Goal: Complete application form

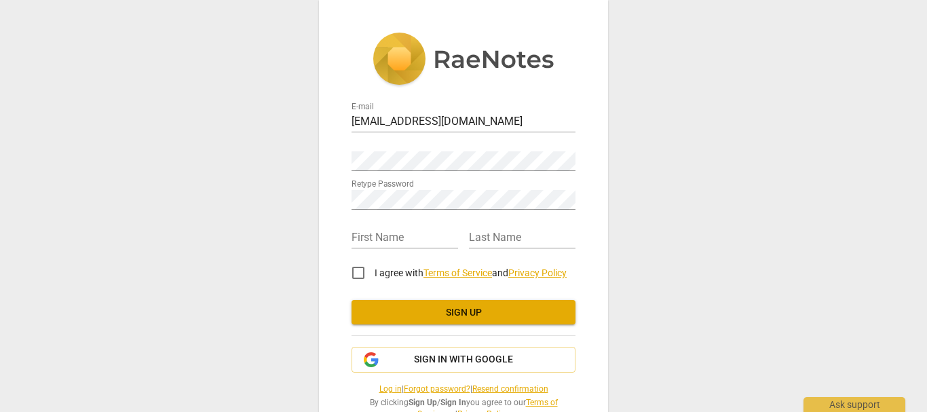
click at [440, 149] on div "Password" at bounding box center [463, 155] width 224 height 31
click at [340, 205] on div "E-mail [EMAIL_ADDRESS][DOMAIN_NAME] Password Retype Password First Name Last Na…" at bounding box center [463, 226] width 289 height 452
drag, startPoint x: 343, startPoint y: 204, endPoint x: 336, endPoint y: 182, distance: 22.6
click at [336, 182] on div "E-mail [EMAIL_ADDRESS][DOMAIN_NAME] Password Retype Password First Name Last Na…" at bounding box center [463, 226] width 289 height 452
click at [404, 150] on div "Password" at bounding box center [463, 155] width 224 height 31
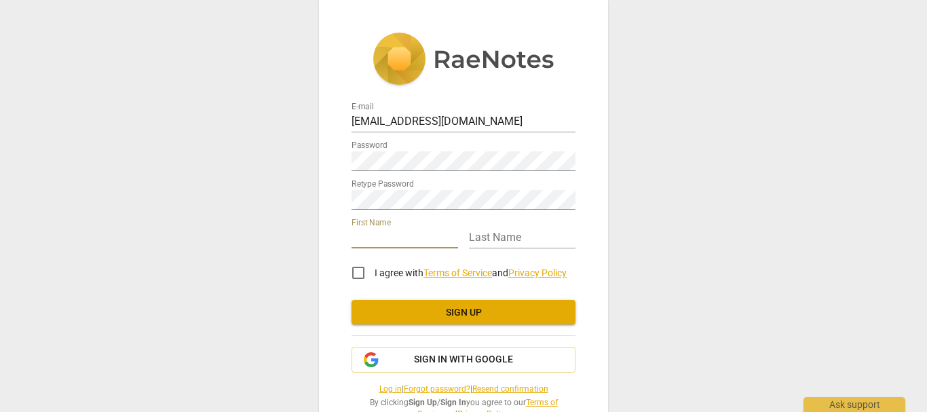
click at [382, 239] on input "text" at bounding box center [404, 239] width 107 height 20
type input "Edinam"
click at [521, 242] on input "text" at bounding box center [522, 239] width 107 height 20
type input "Baidoo"
click at [354, 272] on input "I agree with Terms of Service and Privacy Policy" at bounding box center [358, 272] width 33 height 33
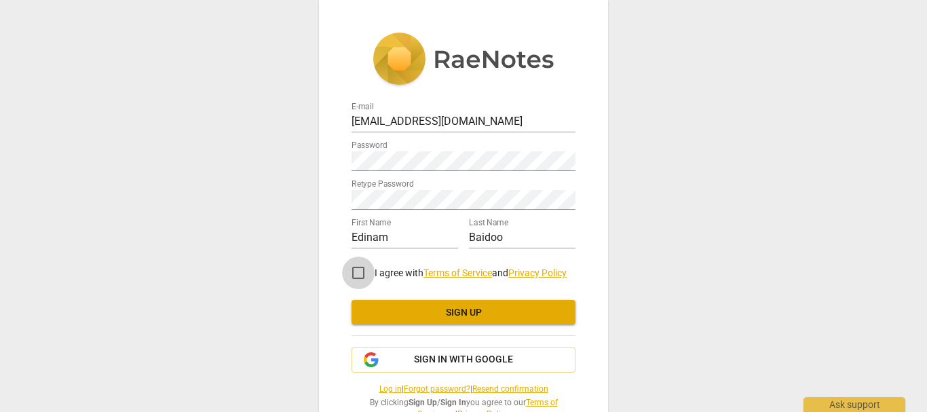
checkbox input "true"
click at [393, 239] on input "Edinam" at bounding box center [404, 239] width 107 height 20
type input "Edinam"
click at [406, 309] on span "Sign up" at bounding box center [463, 313] width 202 height 14
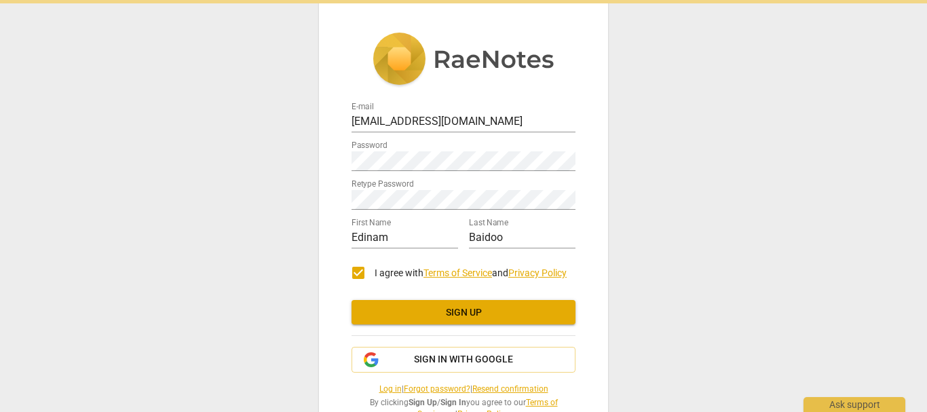
click at [610, 164] on div "E-mail [EMAIL_ADDRESS][DOMAIN_NAME] Password Retype Password First Name Edinam …" at bounding box center [463, 206] width 927 height 412
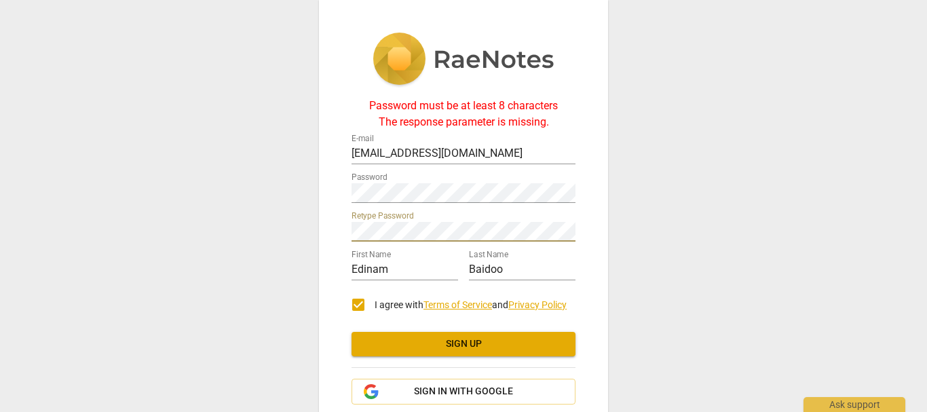
click at [455, 352] on button "Sign up" at bounding box center [463, 344] width 224 height 24
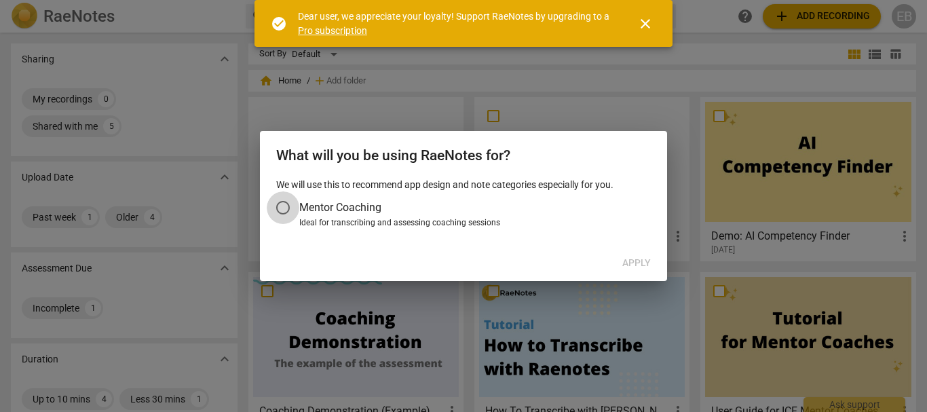
click at [279, 211] on input "Mentor Coaching" at bounding box center [283, 207] width 33 height 33
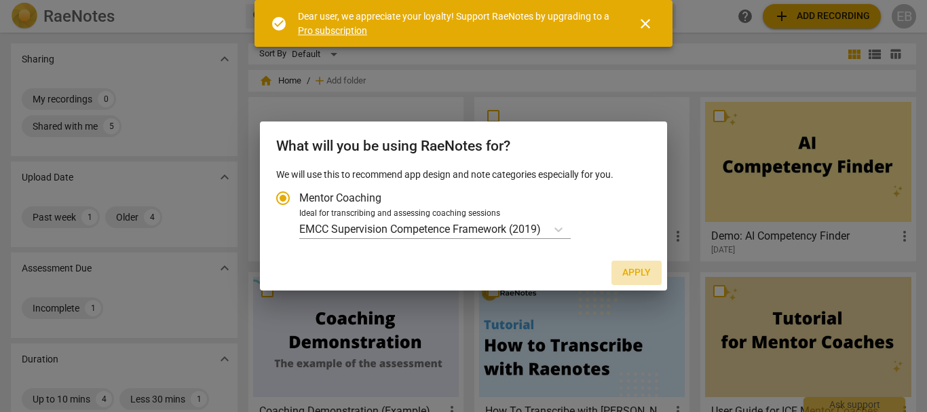
click at [640, 272] on span "Apply" at bounding box center [636, 273] width 28 height 14
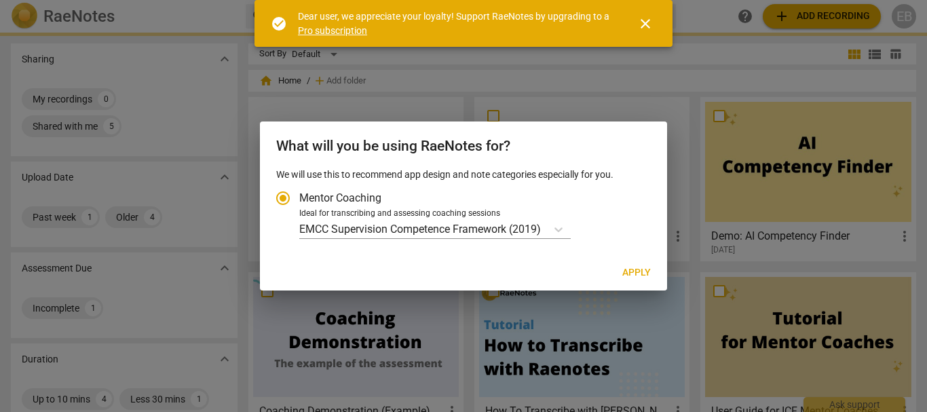
radio input "false"
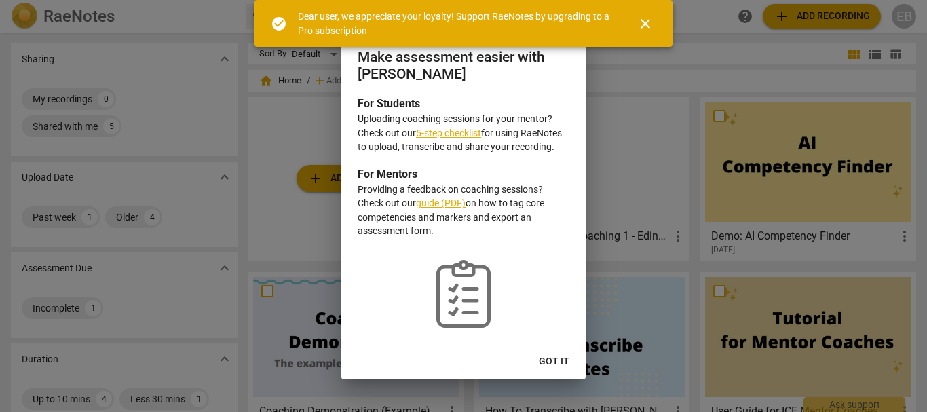
click at [437, 128] on link "5-step checklist" at bounding box center [448, 133] width 65 height 11
click at [565, 353] on button "Got it" at bounding box center [554, 361] width 52 height 24
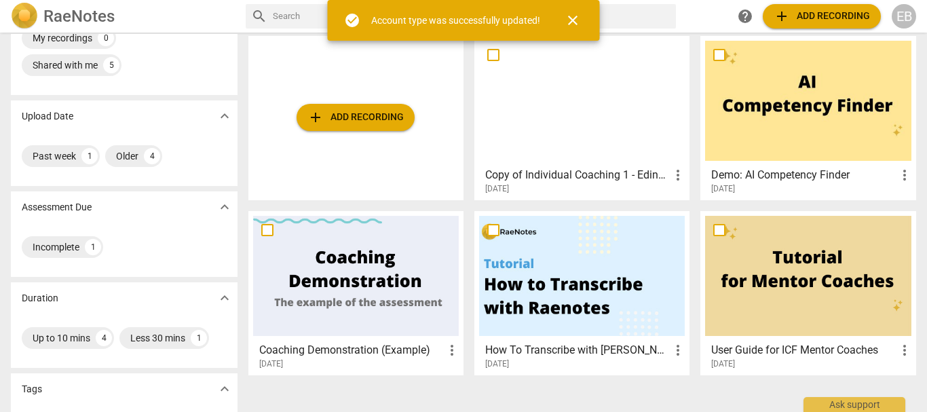
scroll to position [68, 0]
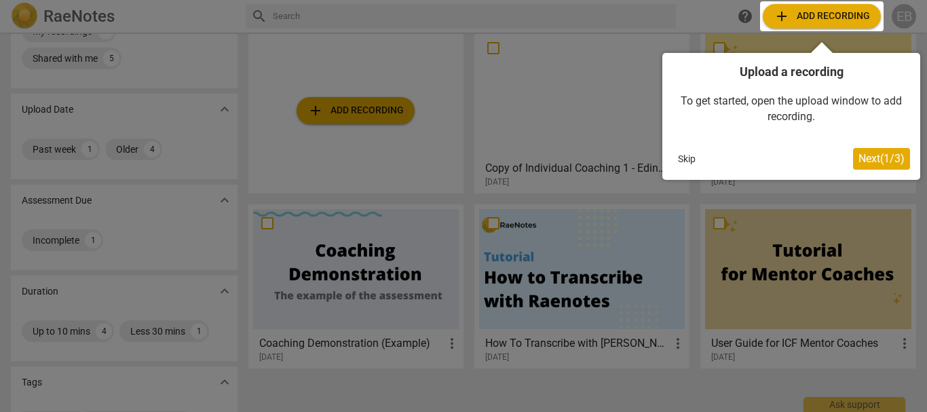
click at [679, 159] on button "Skip" at bounding box center [686, 159] width 28 height 20
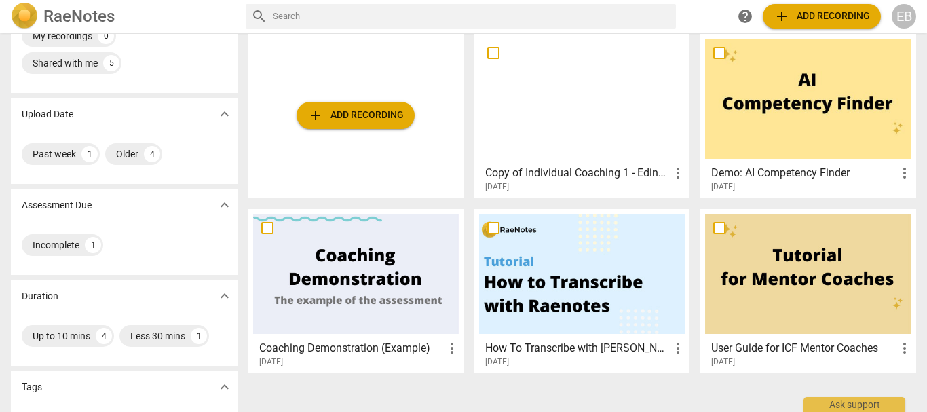
scroll to position [47, 0]
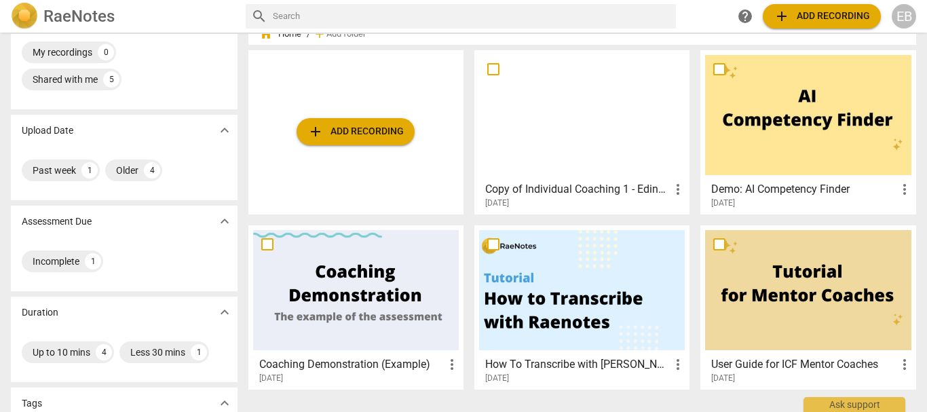
click at [487, 66] on input "checkbox" at bounding box center [493, 69] width 28 height 16
checkbox input "false"
click at [522, 121] on div at bounding box center [582, 115] width 206 height 120
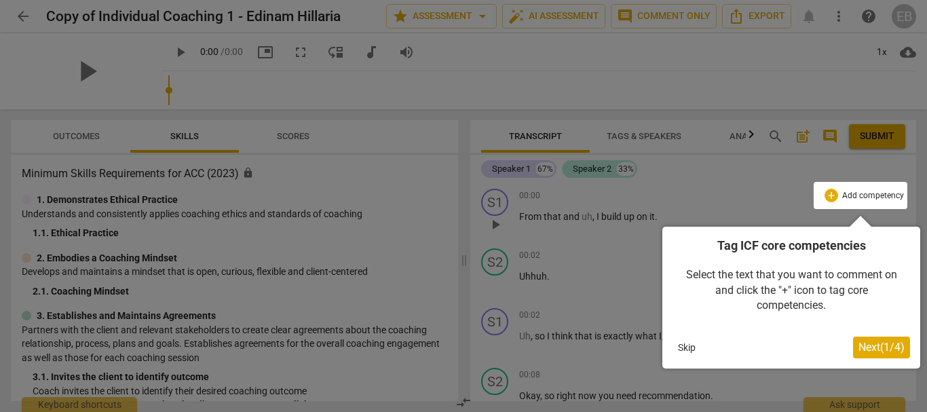
click at [881, 346] on span "Next ( 1 / 4 )" at bounding box center [881, 347] width 46 height 13
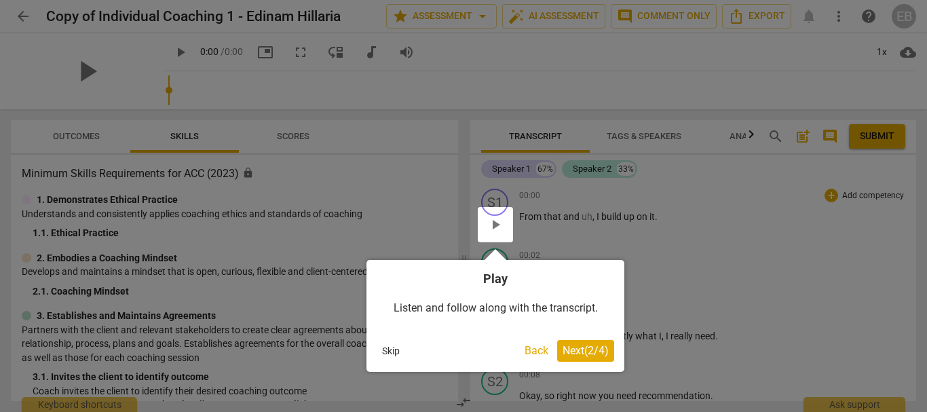
click at [575, 353] on span "Next ( 2 / 4 )" at bounding box center [585, 350] width 46 height 13
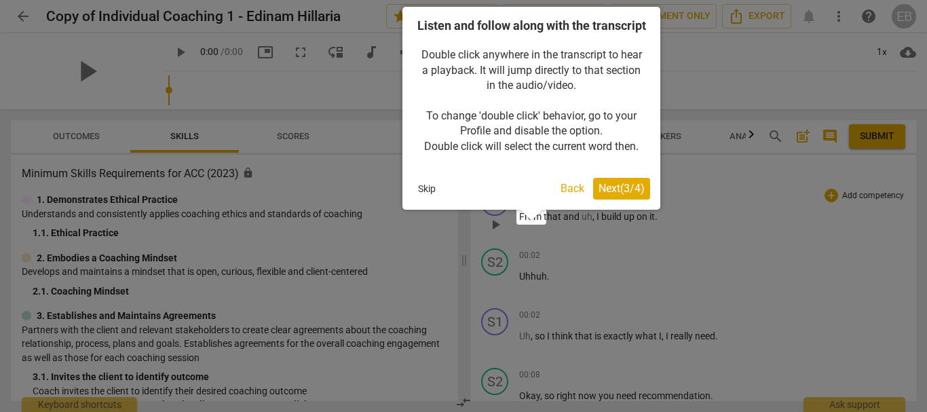
click at [625, 195] on span "Next ( 3 / 4 )" at bounding box center [621, 188] width 46 height 13
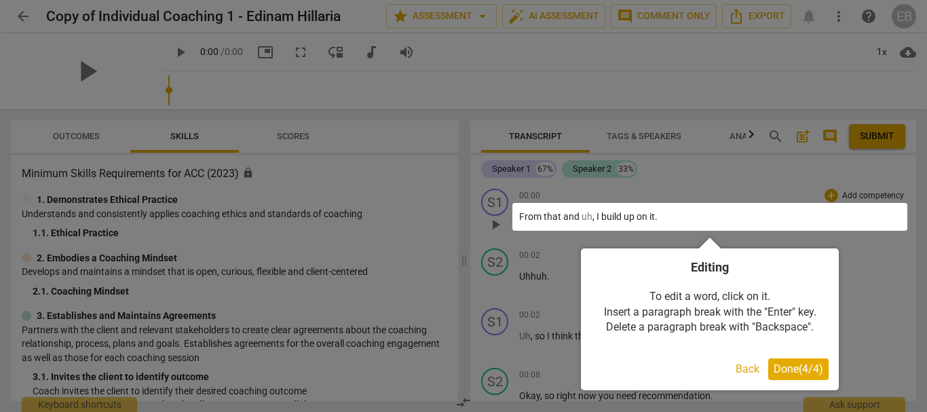
click at [794, 374] on span "Done ( 4 / 4 )" at bounding box center [798, 368] width 50 height 13
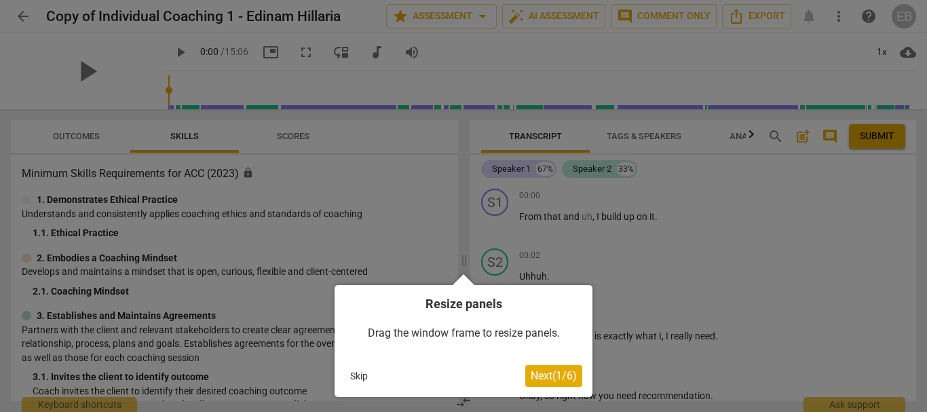
click at [554, 378] on span "Next ( 1 / 6 )" at bounding box center [553, 375] width 46 height 13
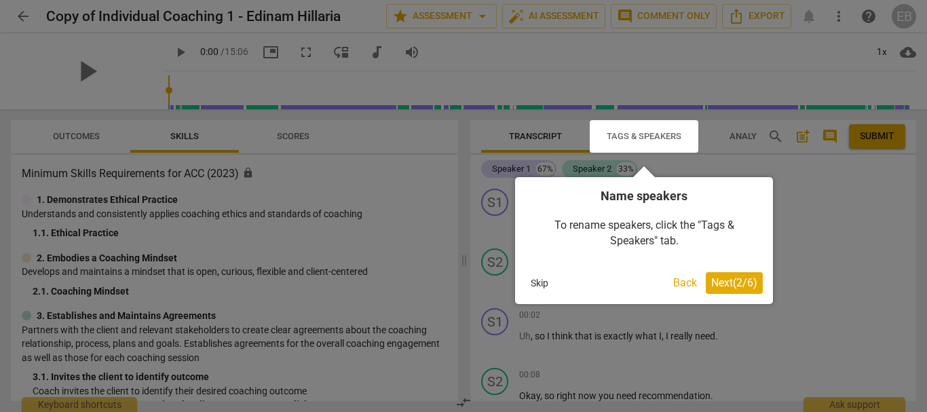
click at [731, 283] on span "Next ( 2 / 6 )" at bounding box center [734, 282] width 46 height 13
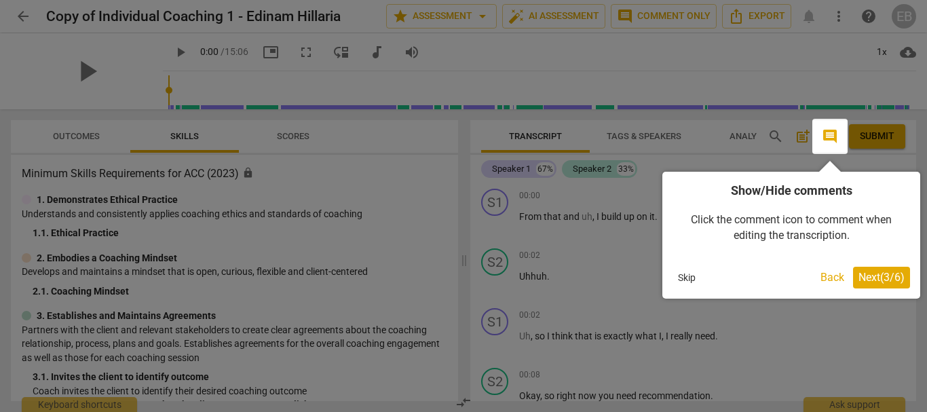
click at [878, 280] on span "Next ( 3 / 6 )" at bounding box center [881, 277] width 46 height 13
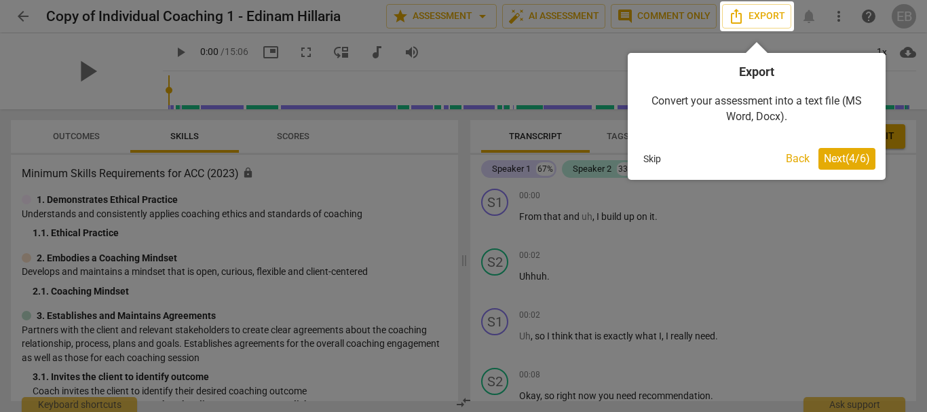
click at [850, 155] on span "Next ( 4 / 6 )" at bounding box center [847, 158] width 46 height 13
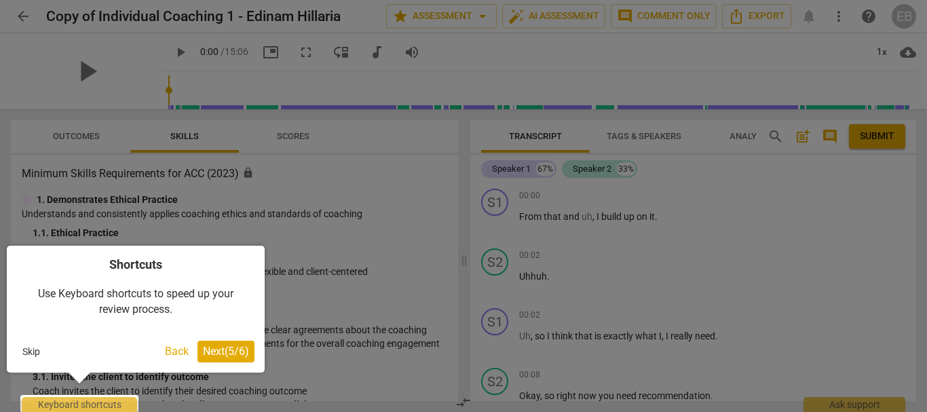
click at [221, 351] on span "Next ( 5 / 6 )" at bounding box center [226, 351] width 46 height 13
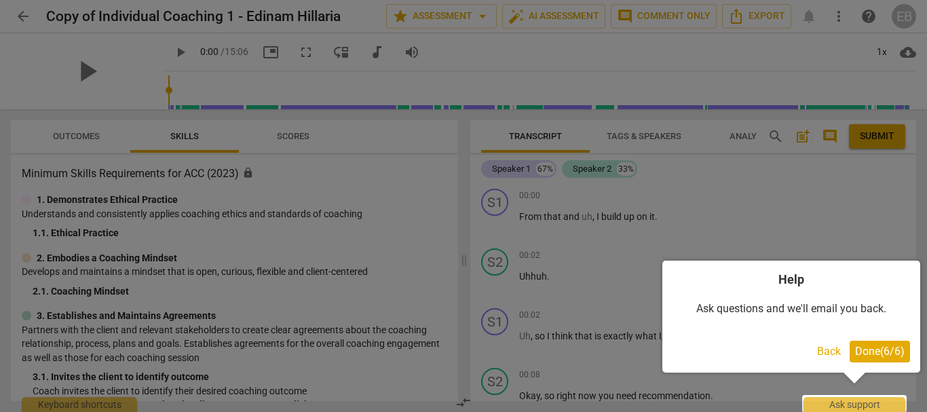
click at [874, 351] on span "Done ( 6 / 6 )" at bounding box center [880, 351] width 50 height 13
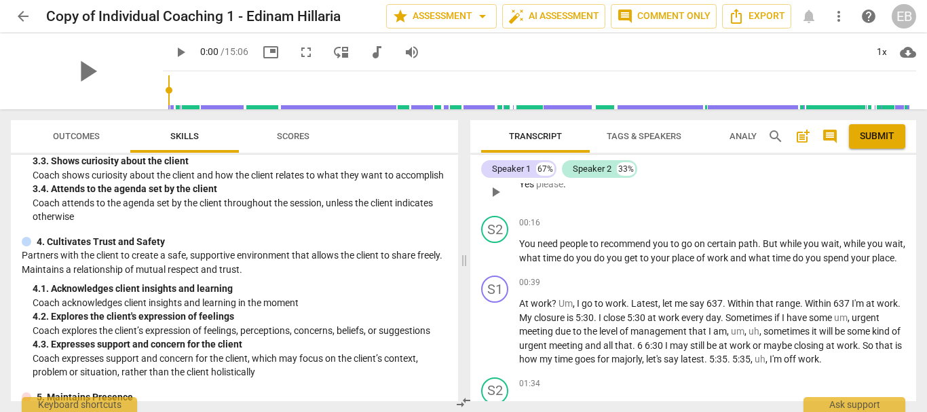
scroll to position [339, 0]
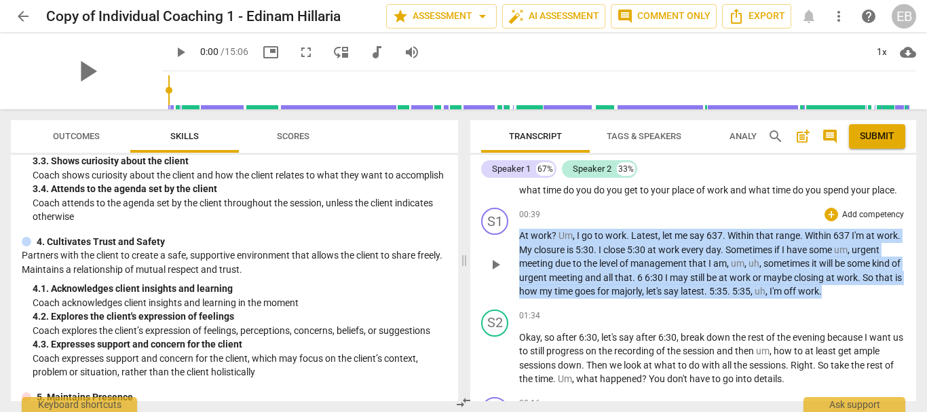
drag, startPoint x: 521, startPoint y: 252, endPoint x: 898, endPoint y: 305, distance: 381.0
click at [898, 298] on p "At work ? Um , I go to work . Latest , let me say 637 . Within that range . Wit…" at bounding box center [712, 264] width 386 height 70
click at [672, 269] on span "management" at bounding box center [659, 263] width 58 height 11
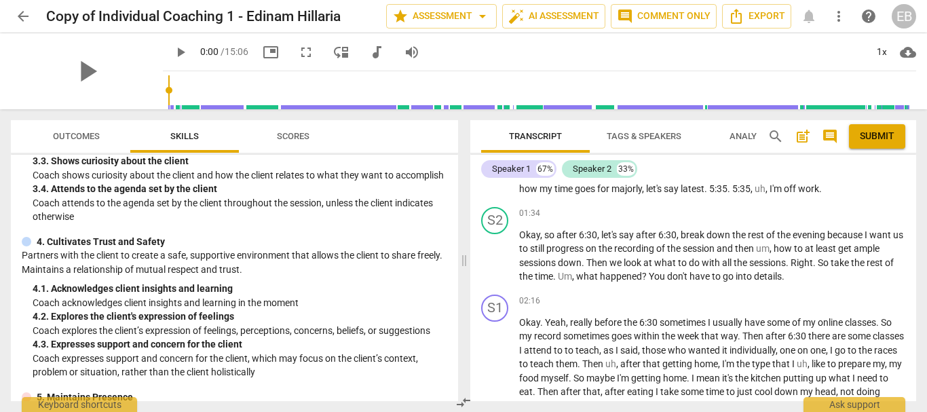
scroll to position [475, 0]
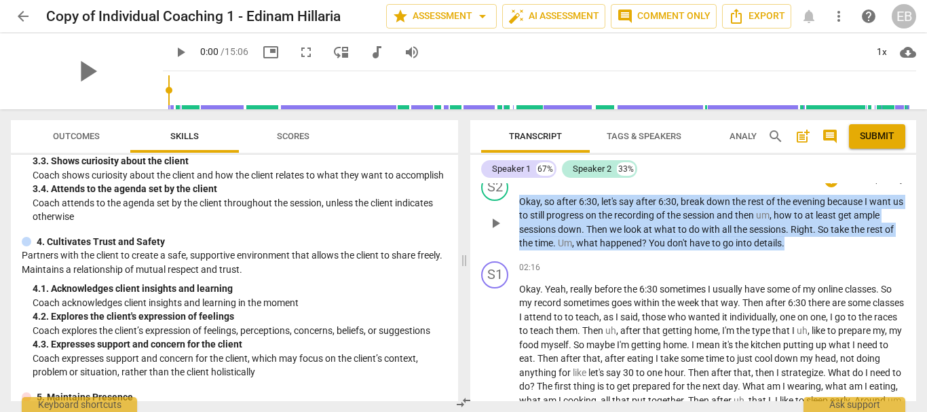
drag, startPoint x: 521, startPoint y: 210, endPoint x: 800, endPoint y: 257, distance: 282.7
click at [800, 250] on p "Okay , so after 6:30 , let's say after 6:30 , break down the rest of the evenin…" at bounding box center [712, 223] width 386 height 56
click at [828, 187] on div "+" at bounding box center [831, 181] width 14 height 14
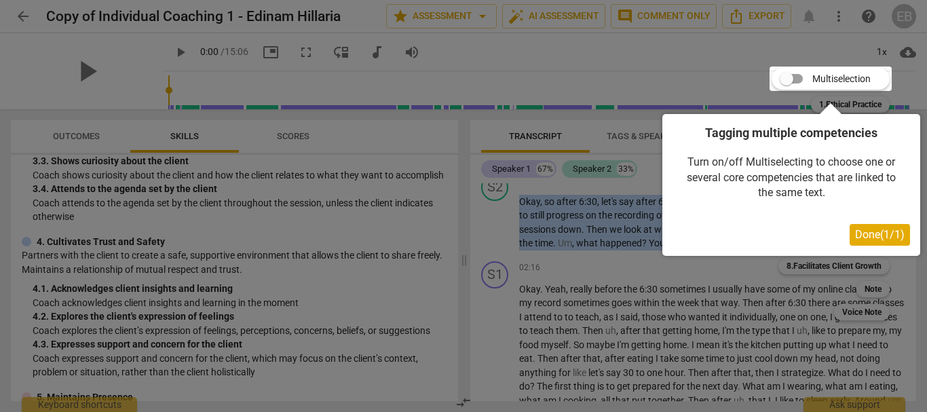
click at [876, 230] on span "Done ( 1 / 1 )" at bounding box center [880, 234] width 50 height 13
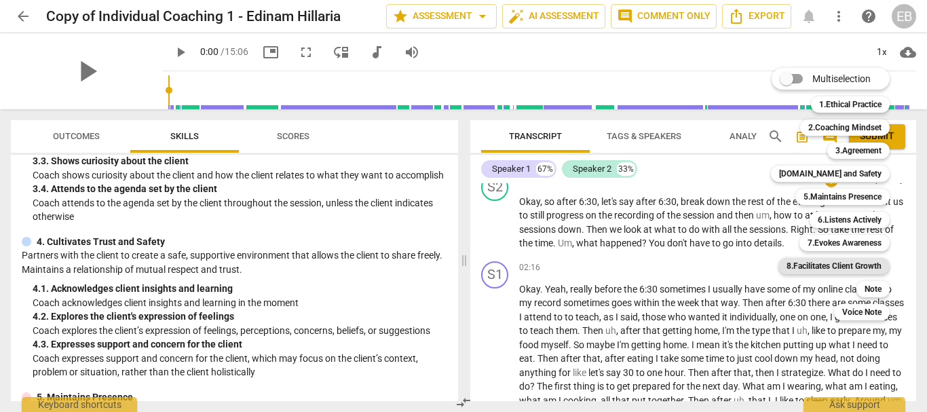
click at [860, 267] on b "8.Facilitates Client Growth" at bounding box center [833, 266] width 95 height 16
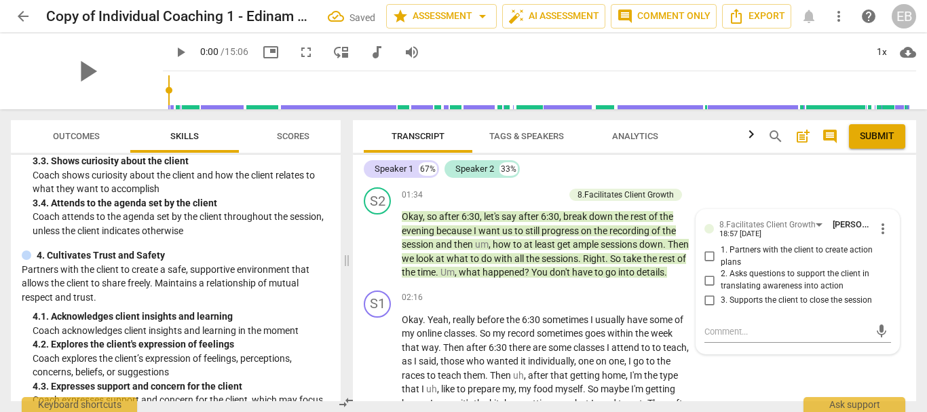
scroll to position [450, 0]
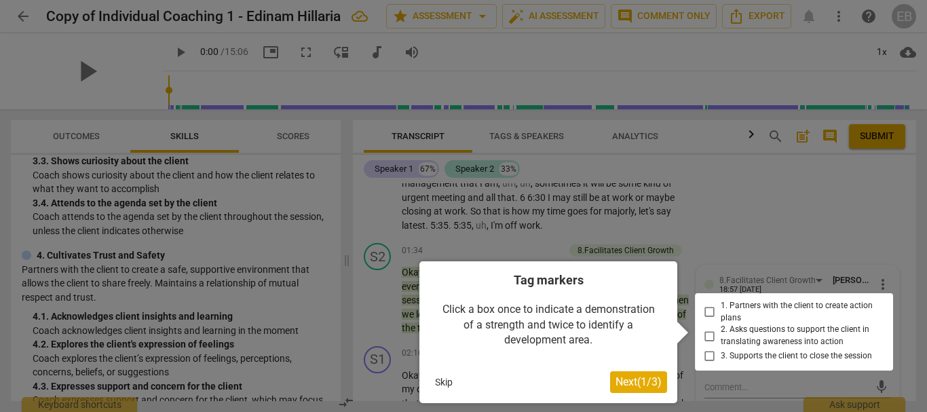
click at [630, 376] on span "Next ( 1 / 3 )" at bounding box center [638, 381] width 46 height 13
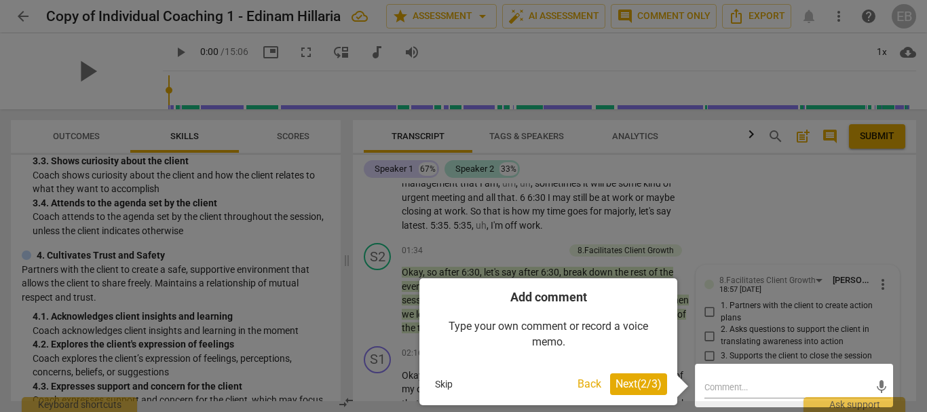
click at [631, 383] on span "Next ( 2 / 3 )" at bounding box center [638, 383] width 46 height 13
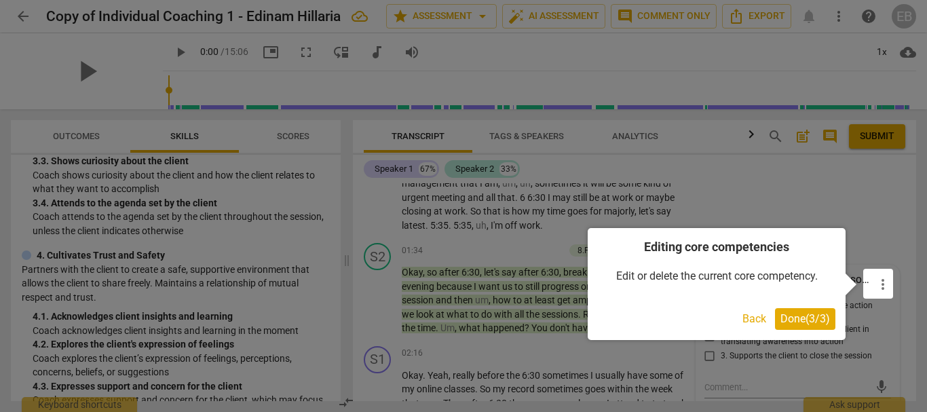
click at [794, 319] on span "Done ( 3 / 3 )" at bounding box center [805, 318] width 50 height 13
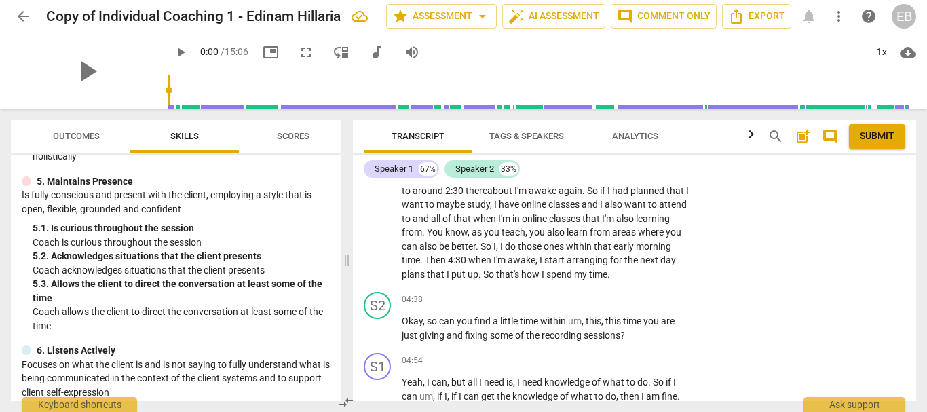
scroll to position [925, 0]
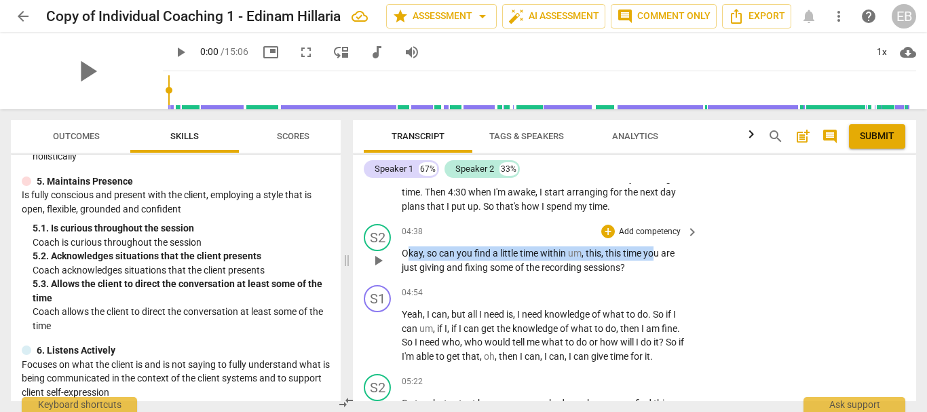
drag, startPoint x: 405, startPoint y: 265, endPoint x: 657, endPoint y: 271, distance: 252.4
click at [657, 271] on p "Okay , so can you find a little time within um , this , this time you are just …" at bounding box center [547, 260] width 290 height 28
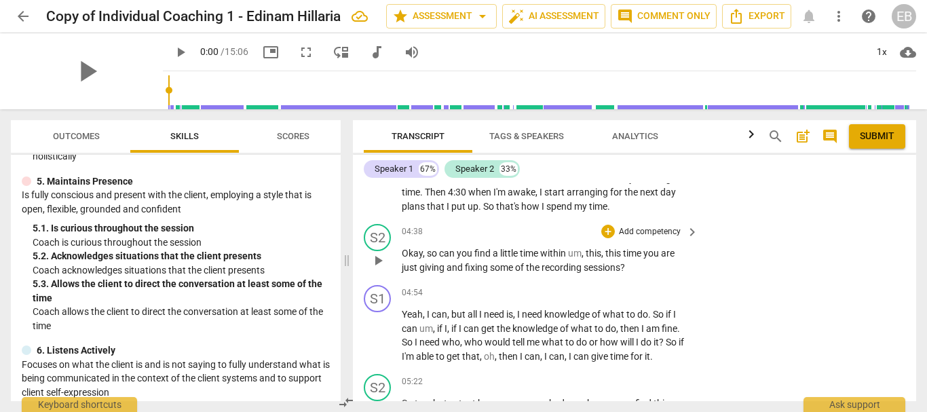
click at [570, 273] on span "recording" at bounding box center [562, 267] width 42 height 11
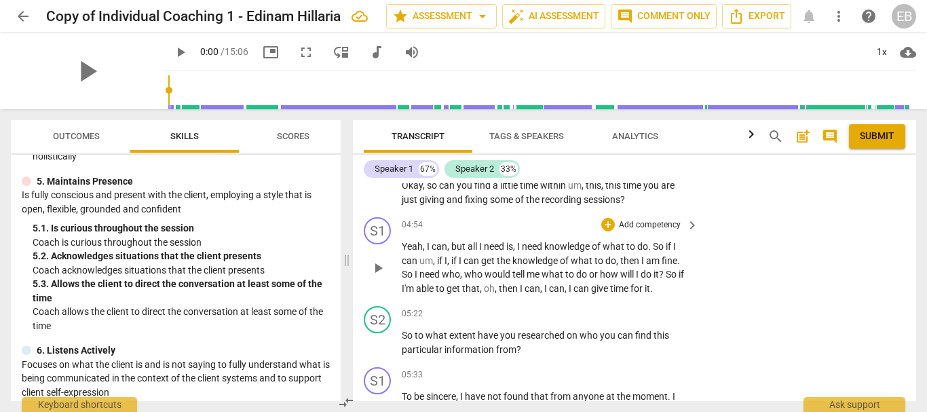
scroll to position [1060, 0]
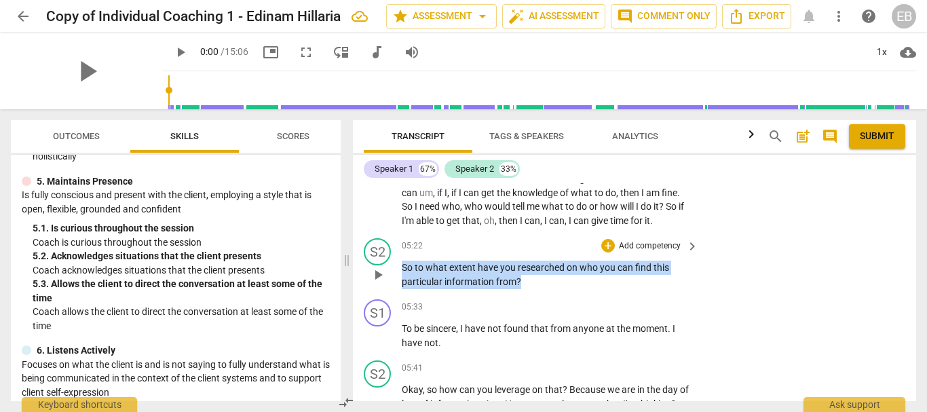
drag, startPoint x: 403, startPoint y: 277, endPoint x: 539, endPoint y: 295, distance: 136.8
click at [539, 288] on p "So to what extent have you researched on who you can find this particular infor…" at bounding box center [547, 274] width 290 height 28
click at [607, 252] on div "+" at bounding box center [608, 246] width 14 height 14
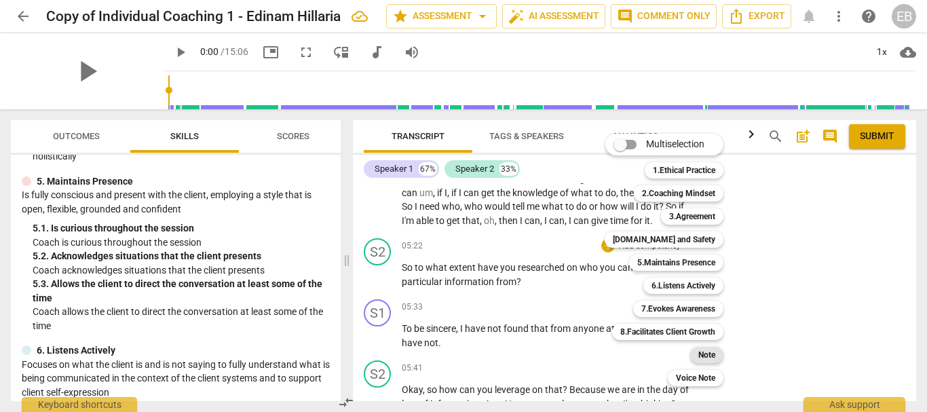
click at [703, 351] on b "Note" at bounding box center [706, 355] width 17 height 16
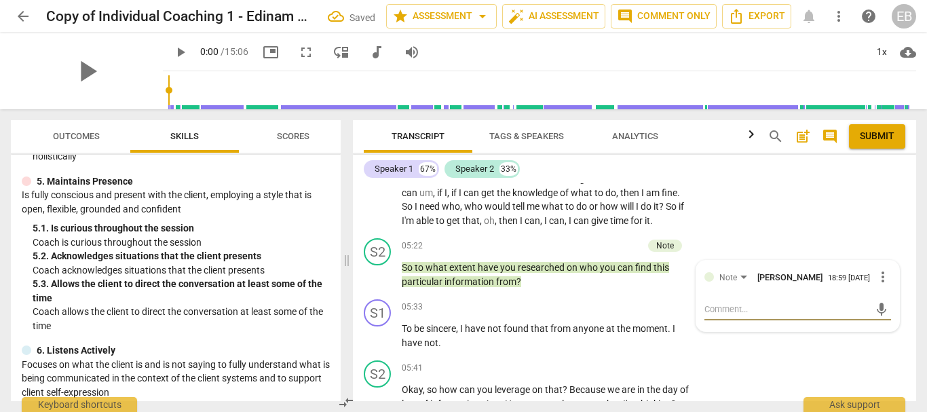
type textarea "i"
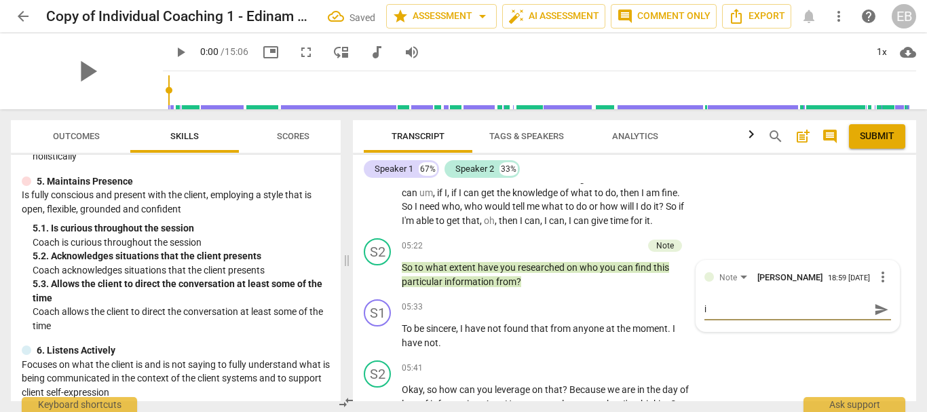
type textarea "i"
type textarea "I"
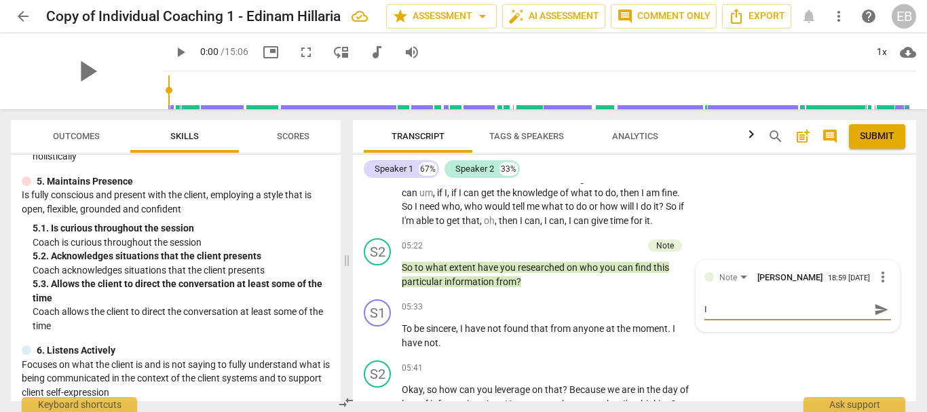
type textarea "I A"
type textarea "I AM"
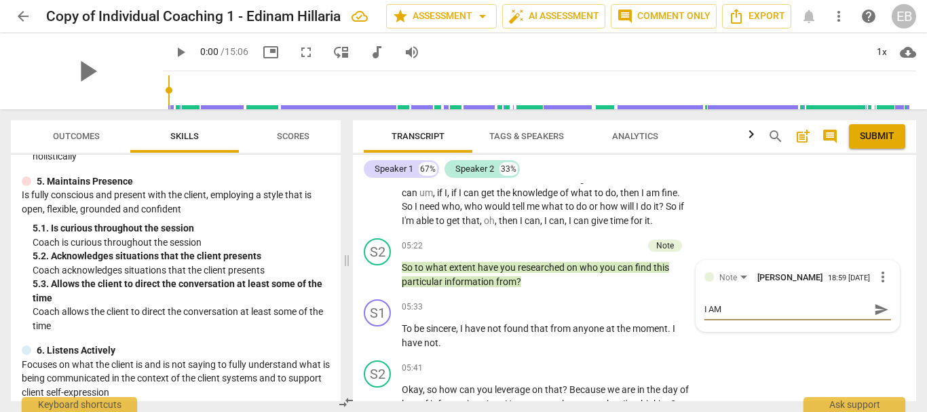
type textarea "I AM"
type textarea "I A"
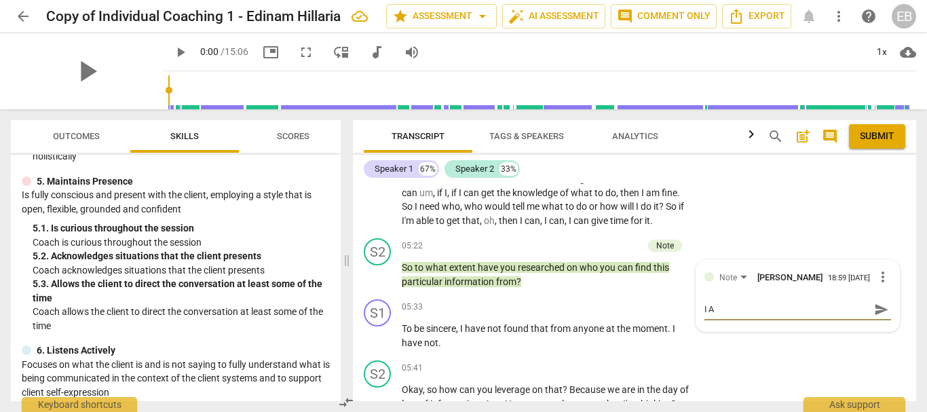
type textarea "I"
type textarea "I a"
type textarea "I am"
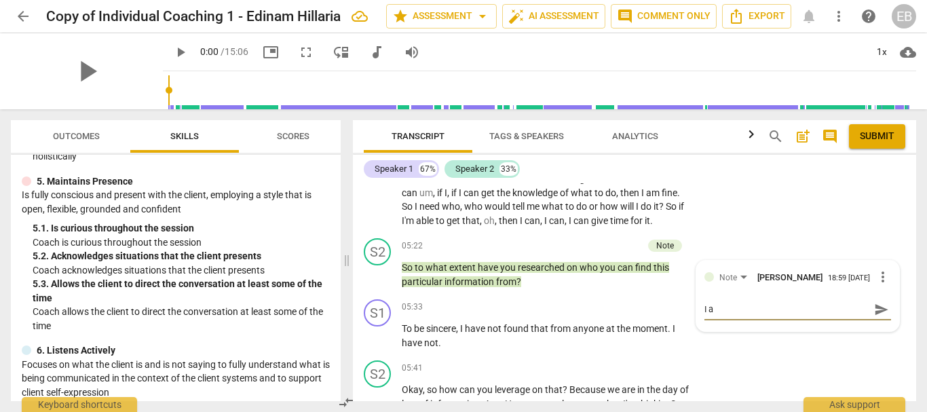
type textarea "I am"
type textarea "I am n"
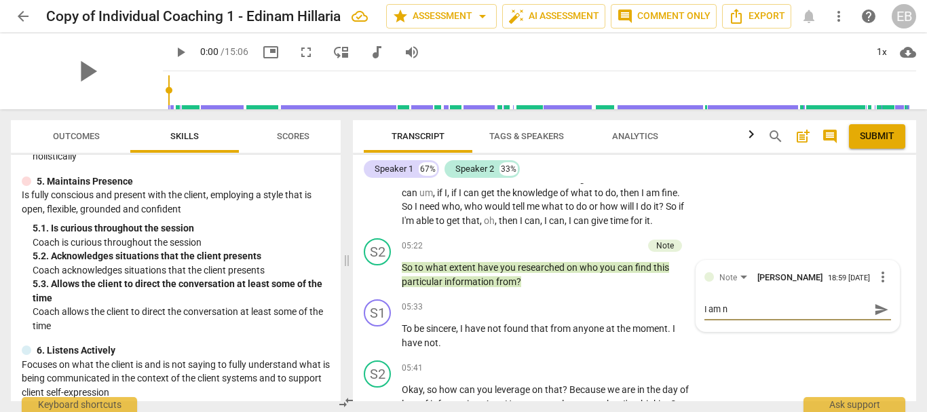
type textarea "I am no"
type textarea "I am not"
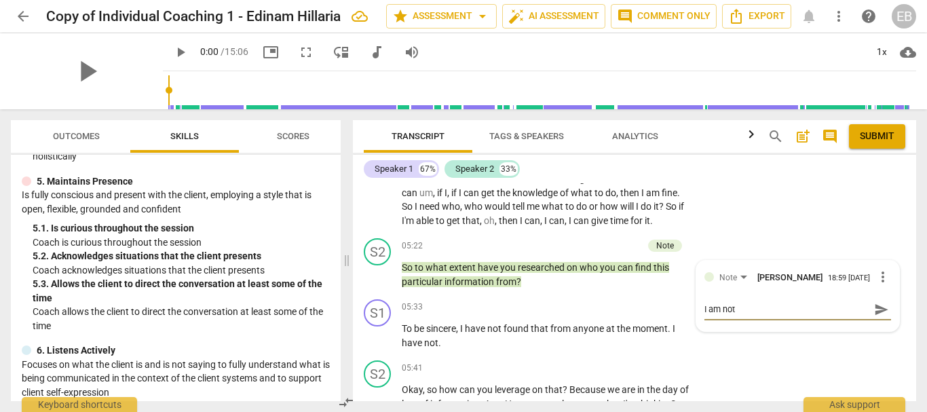
type textarea "I am not"
type textarea "I am not s"
type textarea "I am not so"
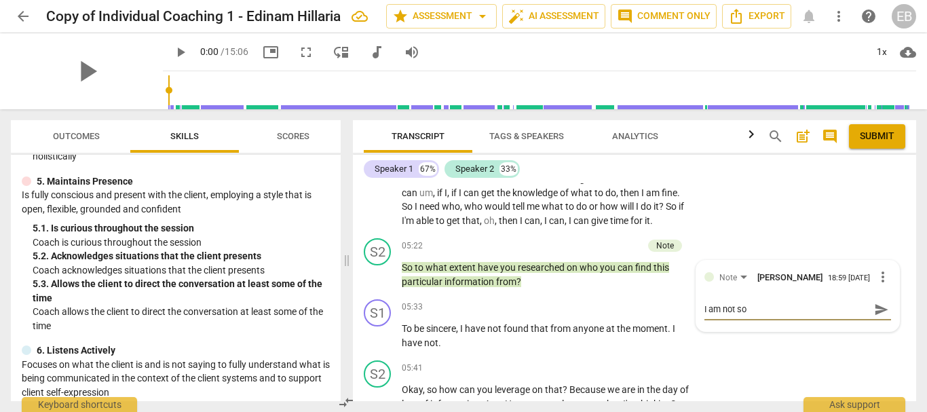
type textarea "I am not so"
type textarea "I am not so s"
type textarea "I am not so su"
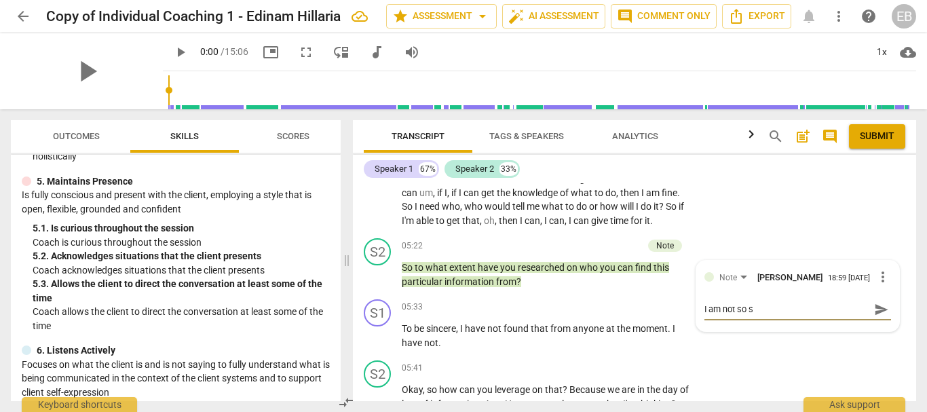
type textarea "I am not so su"
type textarea "I am not so sur"
type textarea "I am not so sure"
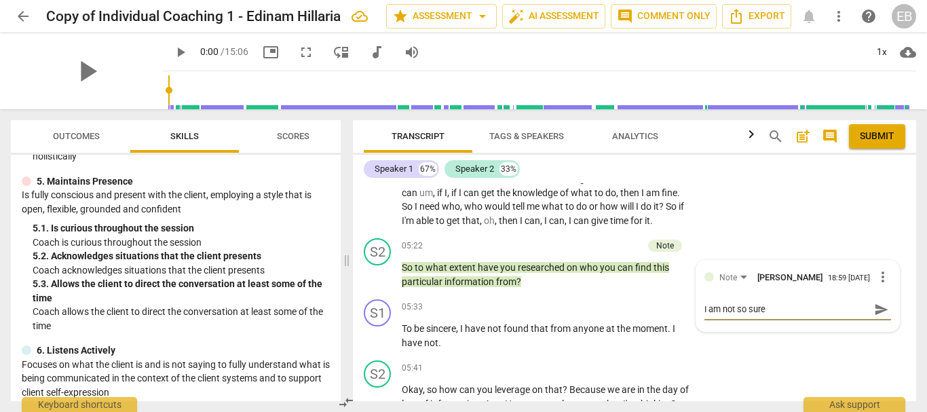
type textarea "I am not so sure"
type textarea "I am not so sure b"
type textarea "I am not so sure bu"
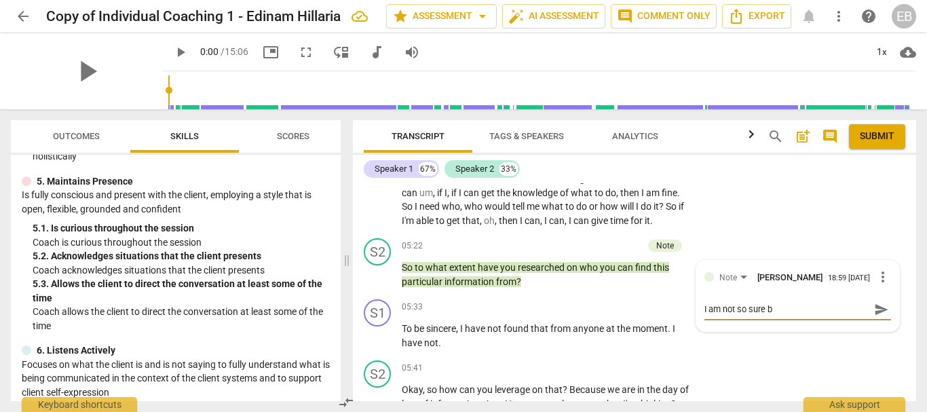
type textarea "I am not so sure bu"
type textarea "I am not so sure but"
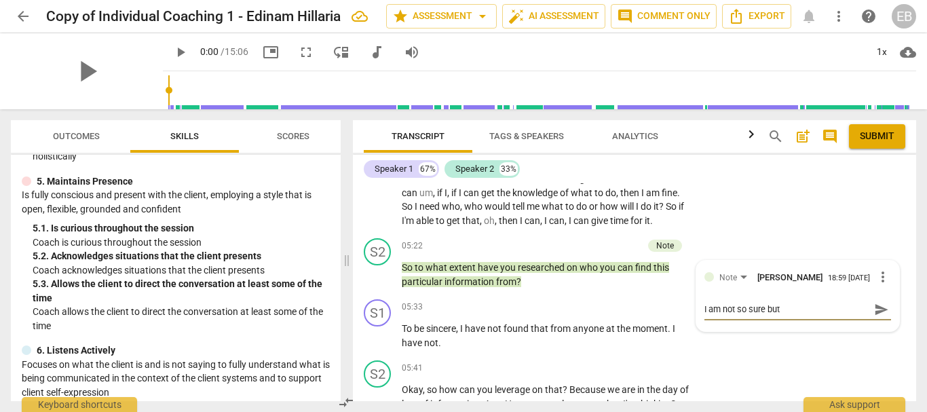
type textarea "I am not so sure but I"
type textarea "I am not so sure but I t"
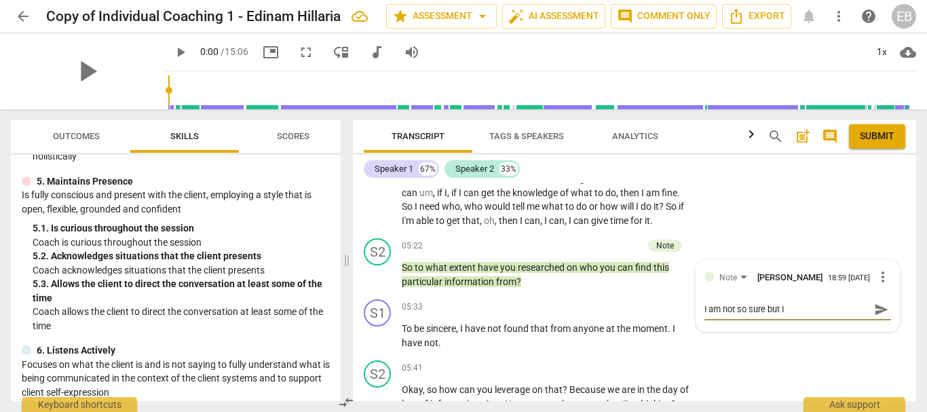
type textarea "I am not so sure but I t"
type textarea "I am not so sure but I th"
type textarea "I am not so sure but I thi"
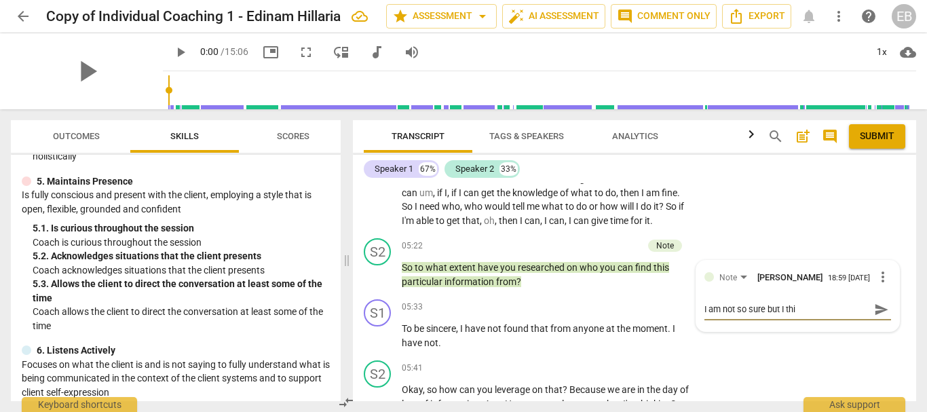
type textarea "I am not so sure but I thin"
type textarea "I am not so sure but I think"
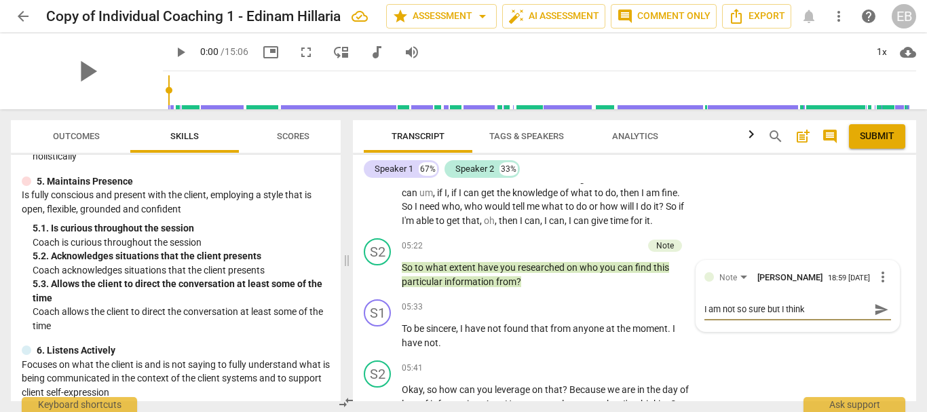
type textarea "I am not so sure but I think"
type textarea "I am not so sure but I think c"
type textarea "I am not so sure but I think co"
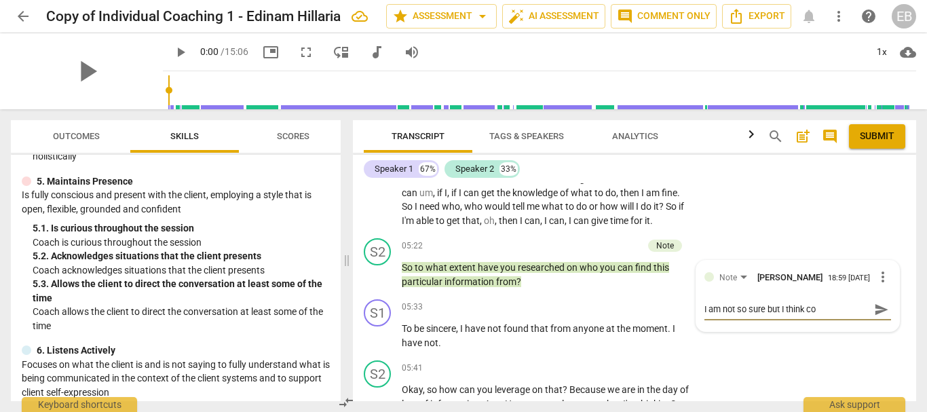
type textarea "I am not so sure but I think com"
type textarea "I am not so sure but I think comp"
type textarea "I am not so sure but I think compe"
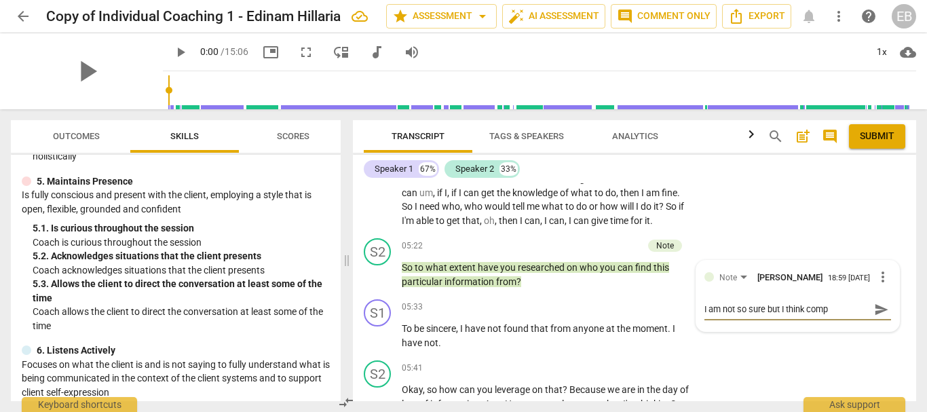
type textarea "I am not so sure but I think compe"
type textarea "I am not so sure but I think compet"
type textarea "I am not so sure but I think compete"
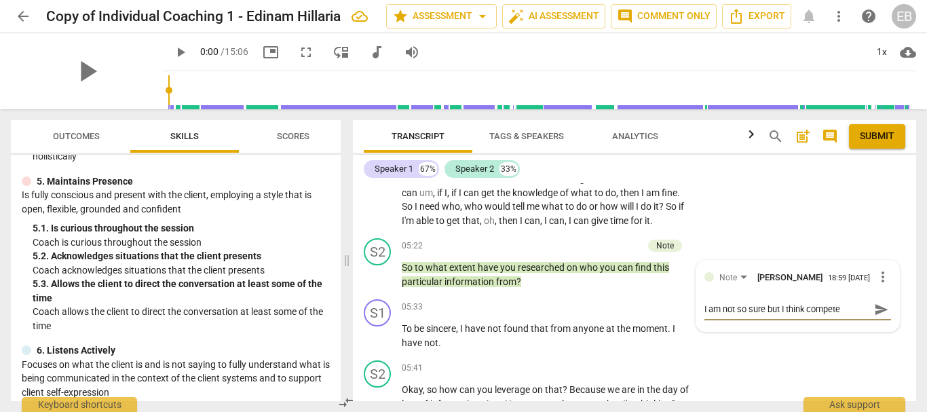
type textarea "I am not so sure but I think competen"
type textarea "I am not so sure but I think competenc"
type textarea "I am not so sure but I think competency"
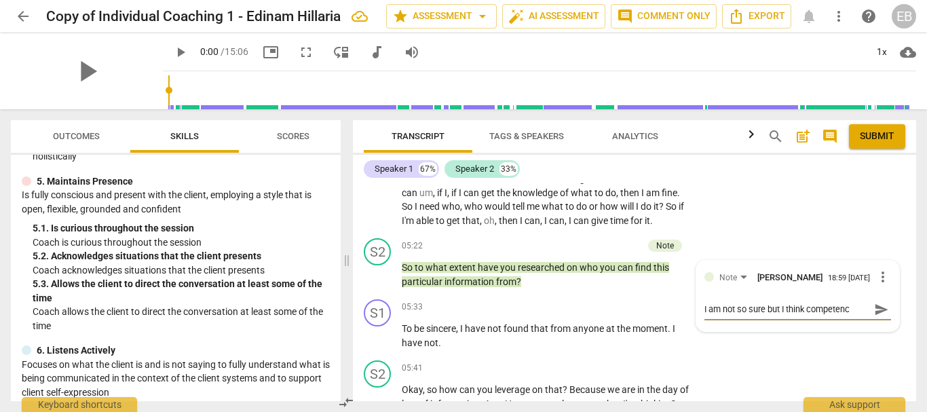
type textarea "I am not so sure but I think competency"
type textarea "I am not so sure but I think competency 8"
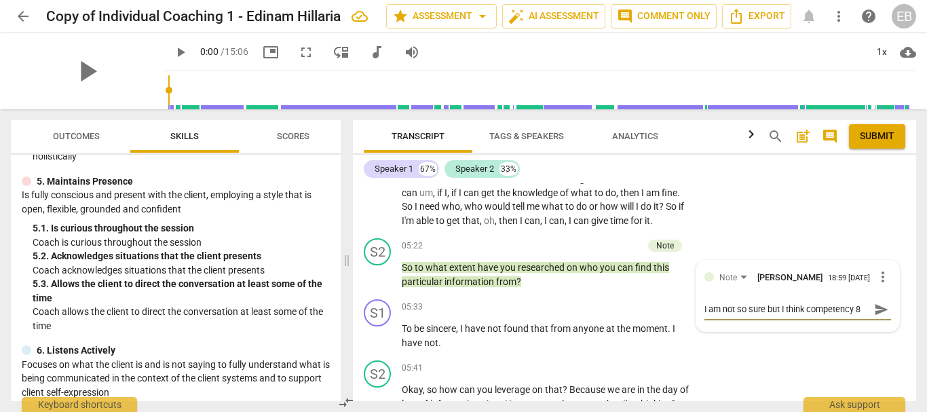
type textarea "I am not so sure but I think competency 8"
type textarea "I am not so sure but I think competency 8 w"
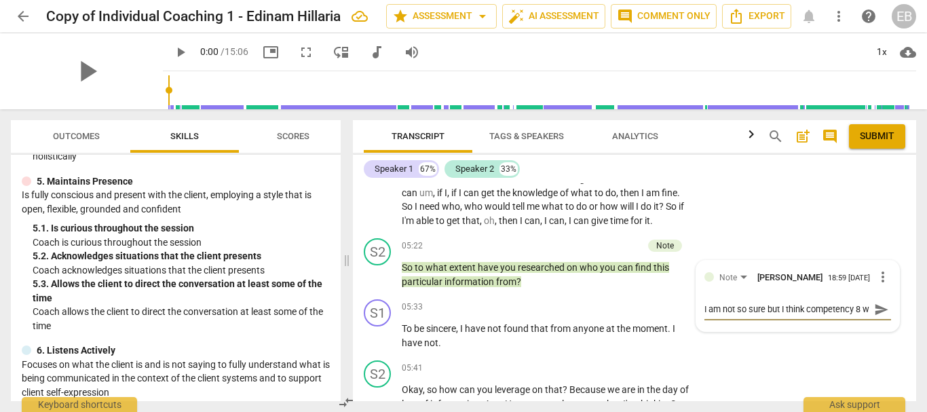
type textarea "I am not so sure but I think competency 8 wi"
type textarea "I am not so sure but I think competency 8 wil"
type textarea "I am not so sure but I think competency 8 will"
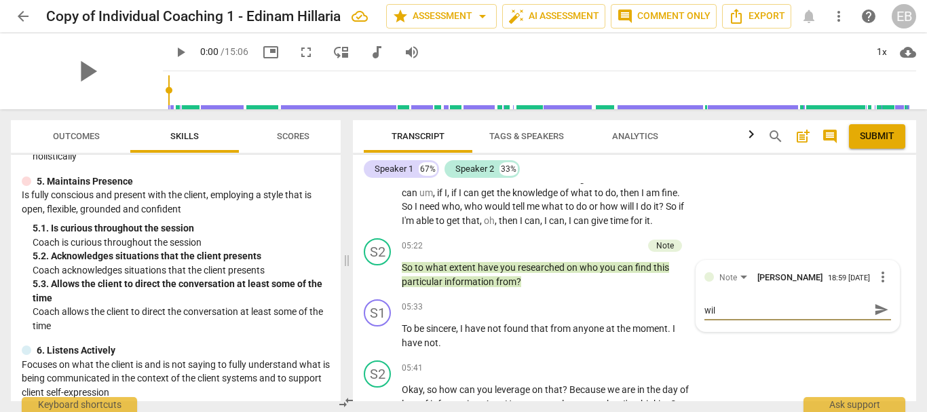
type textarea "I am not so sure but I think competency 8 will"
type textarea "I am not so sure but I think competency 8 will w"
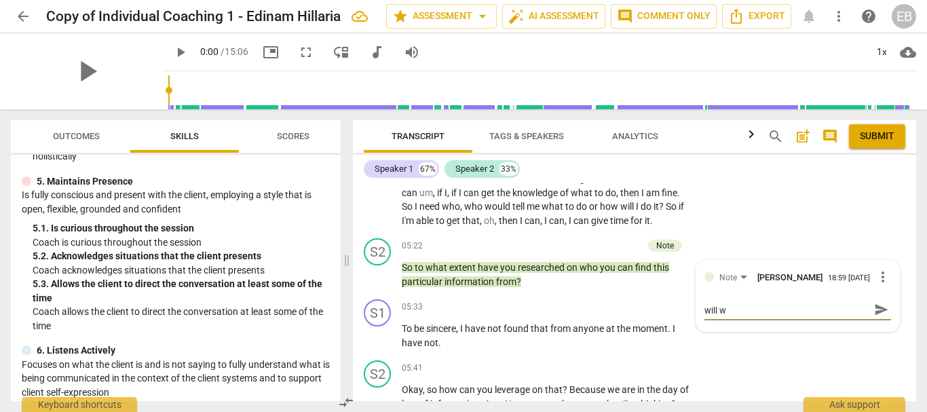
type textarea "I am not so sure but I think competency 8 will wo"
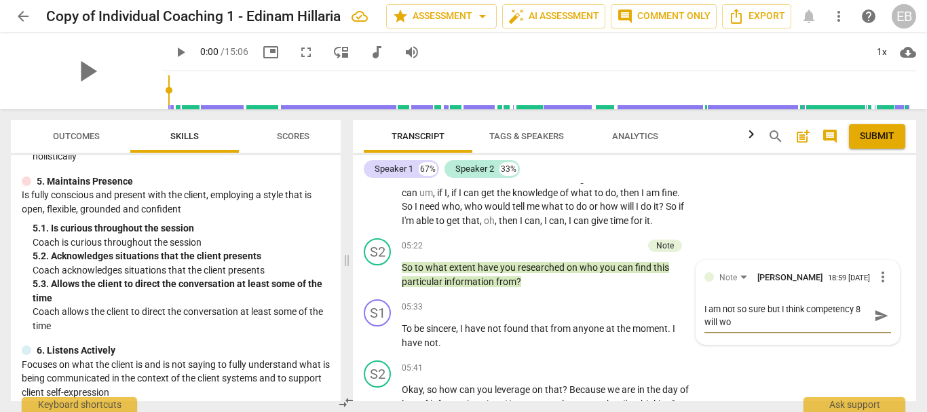
scroll to position [0, 0]
type textarea "I am not so sure but I think competency 8 will wor"
type textarea "I am not so sure but I think competency 8 will work"
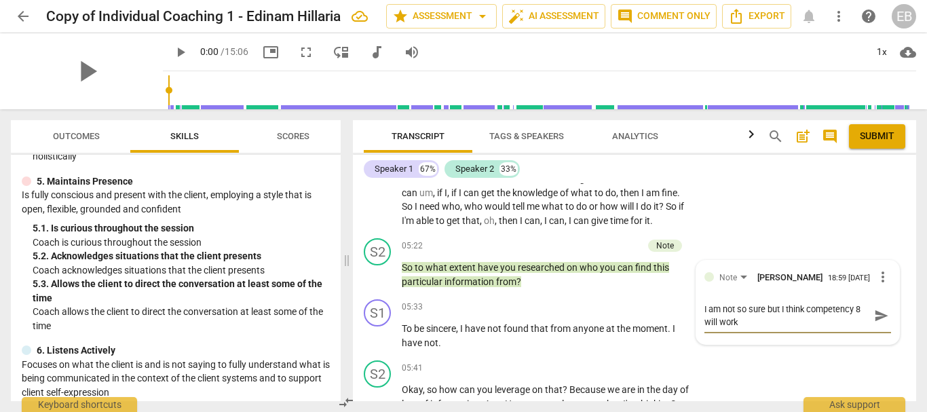
type textarea "I am not so sure but I think competency 8 will work"
type textarea "I am not so sure but I think competency 8 will work h"
type textarea "I am not so sure but I think competency 8 will work he"
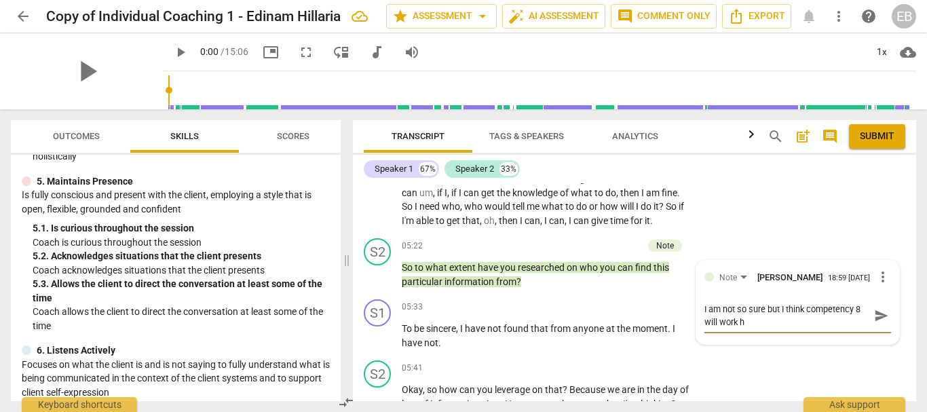
type textarea "I am not so sure but I think competency 8 will work he"
type textarea "I am not so sure but I think competency 8 will work her"
type textarea "I am not so sure but I think competency 8 will work here"
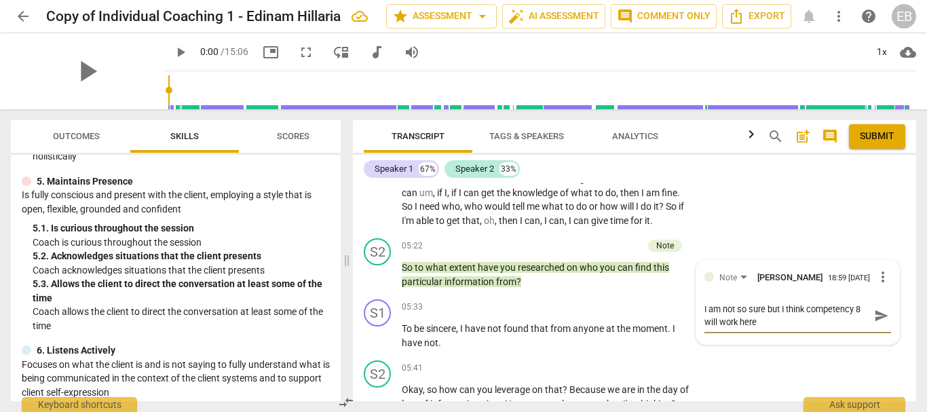
type textarea "I am not so sure but I think competency 8 will work here."
click at [878, 330] on span "send" at bounding box center [881, 322] width 15 height 15
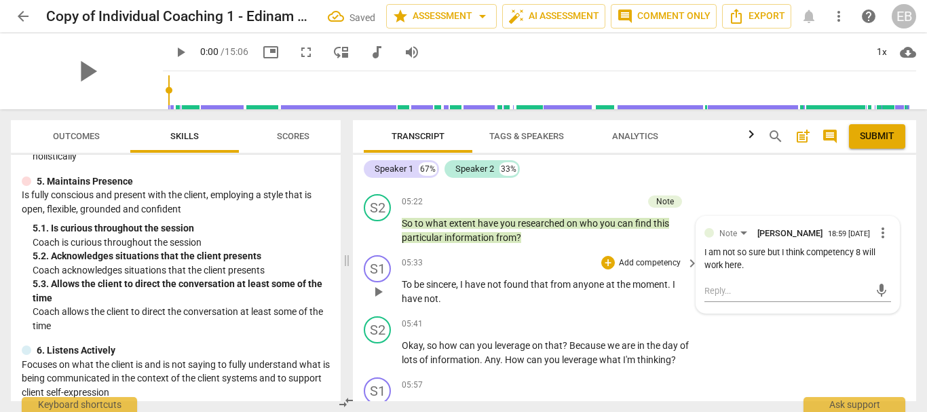
scroll to position [1128, 0]
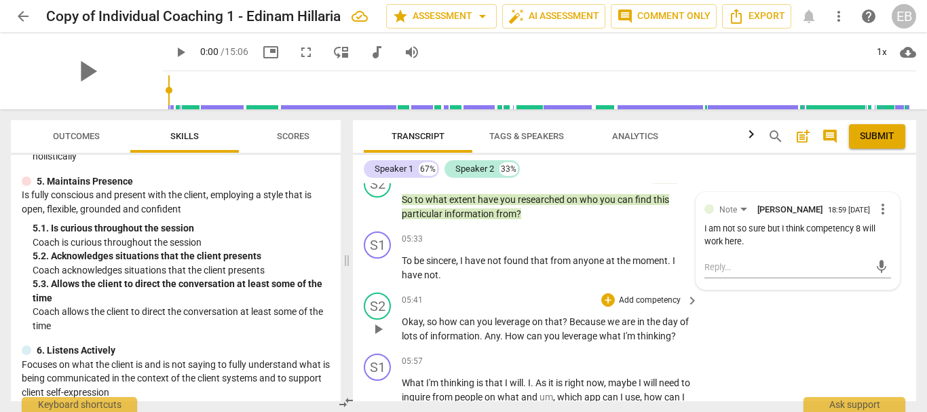
click at [748, 343] on div "S2 play_arrow pause 05:41 + Add competency keyboard_arrow_right Okay , so how c…" at bounding box center [634, 317] width 563 height 61
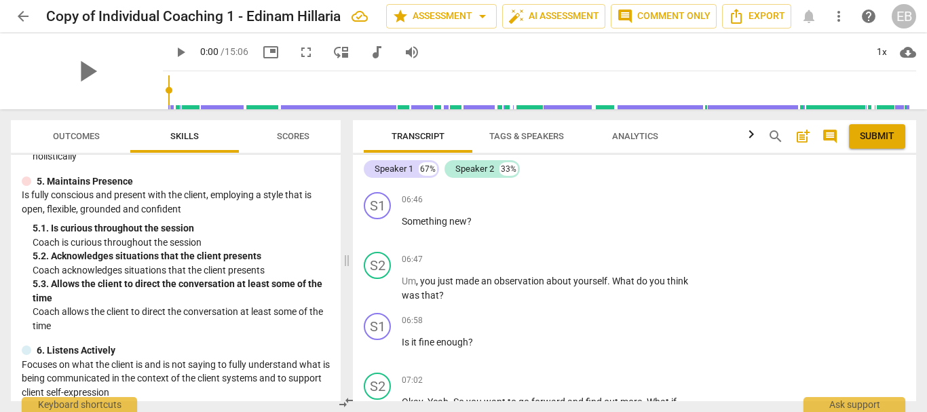
scroll to position [1399, 0]
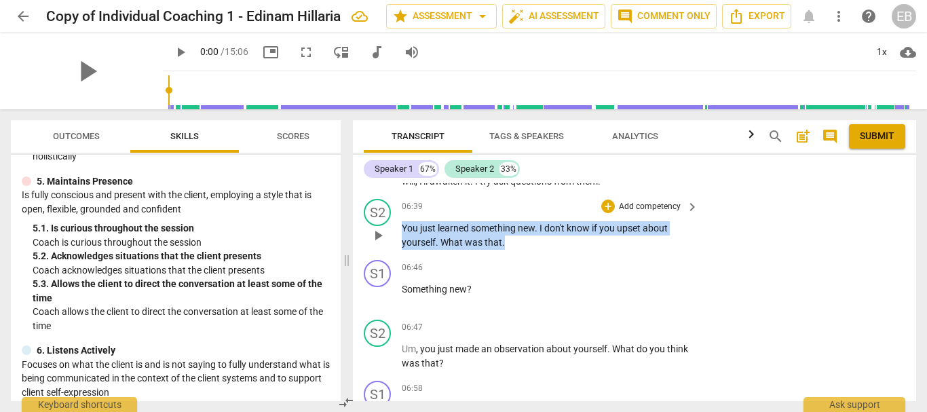
drag, startPoint x: 401, startPoint y: 242, endPoint x: 522, endPoint y: 260, distance: 122.0
click at [522, 254] on div "S2 play_arrow pause 06:39 + Add competency keyboard_arrow_right You just learne…" at bounding box center [634, 223] width 563 height 61
click at [607, 213] on div "+" at bounding box center [608, 206] width 14 height 14
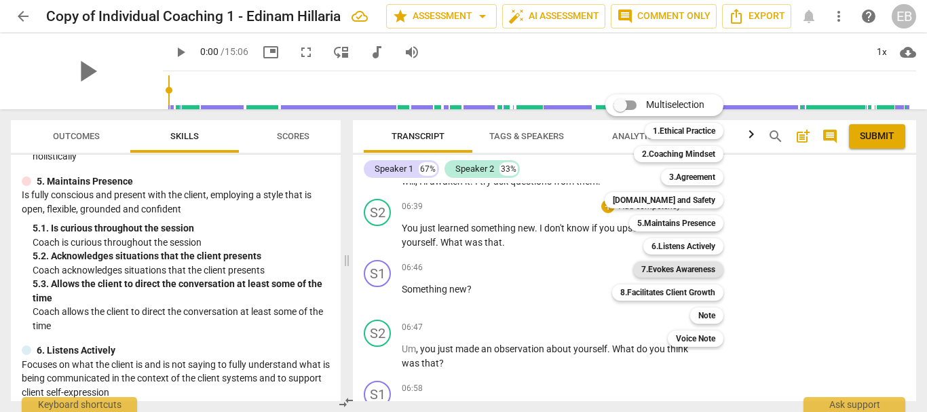
click at [668, 270] on b "7.Evokes Awareness" at bounding box center [678, 269] width 74 height 16
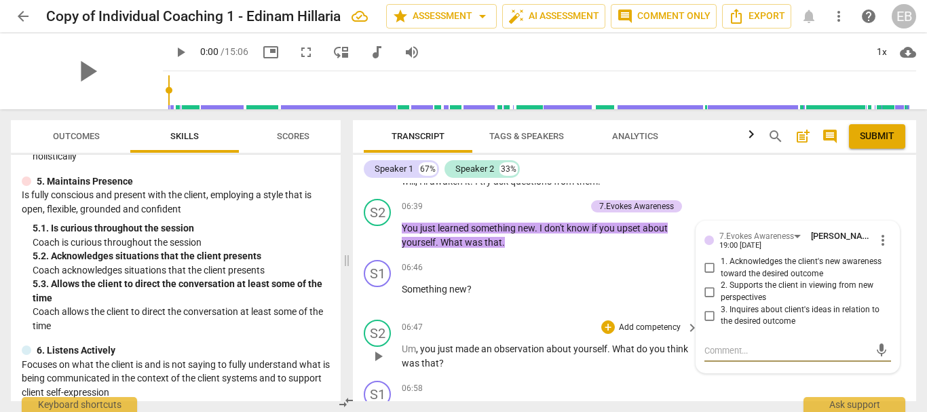
scroll to position [1467, 0]
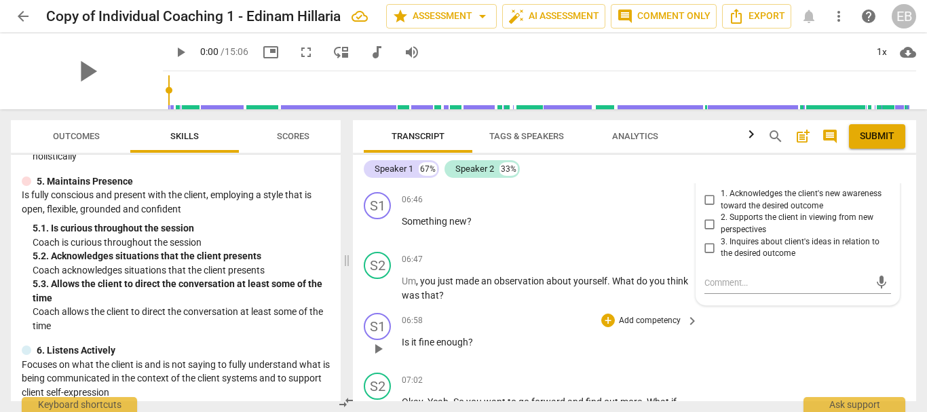
click at [568, 349] on p "Is it fine enough ?" at bounding box center [547, 342] width 290 height 14
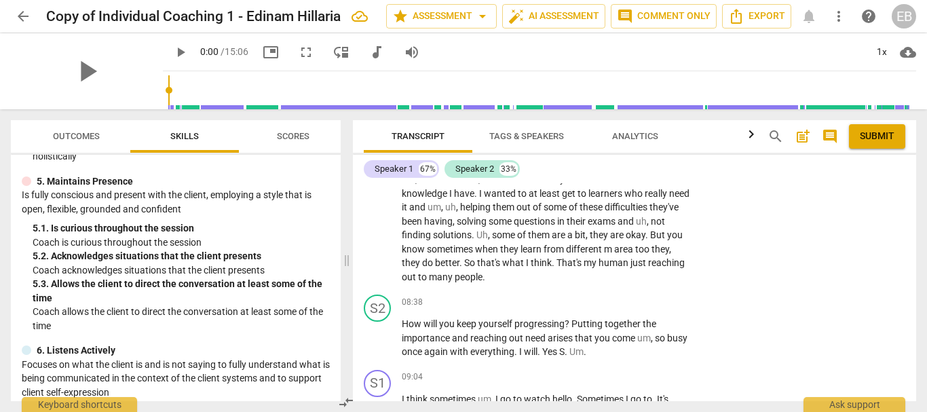
scroll to position [1874, 0]
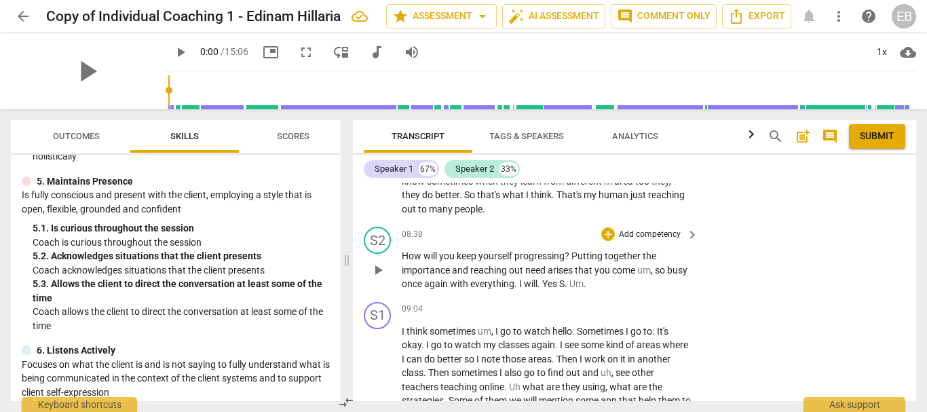
click at [403, 261] on span "How" at bounding box center [413, 255] width 22 height 11
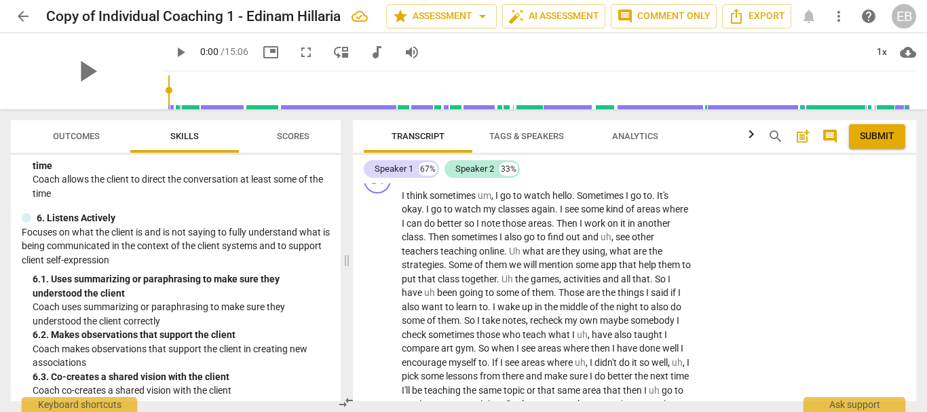
scroll to position [643, 0]
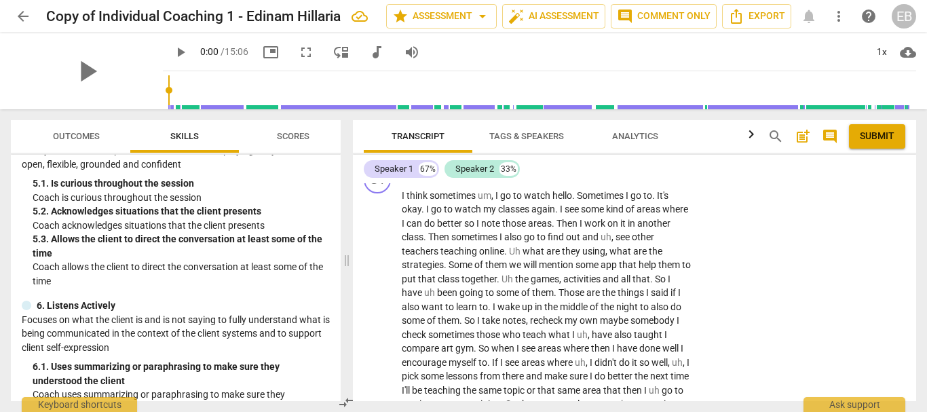
click at [284, 140] on span "Scores" at bounding box center [293, 136] width 33 height 10
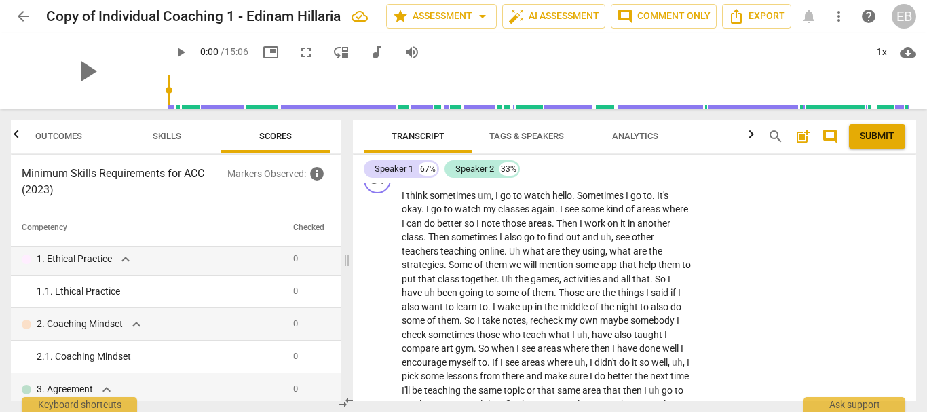
scroll to position [0, 0]
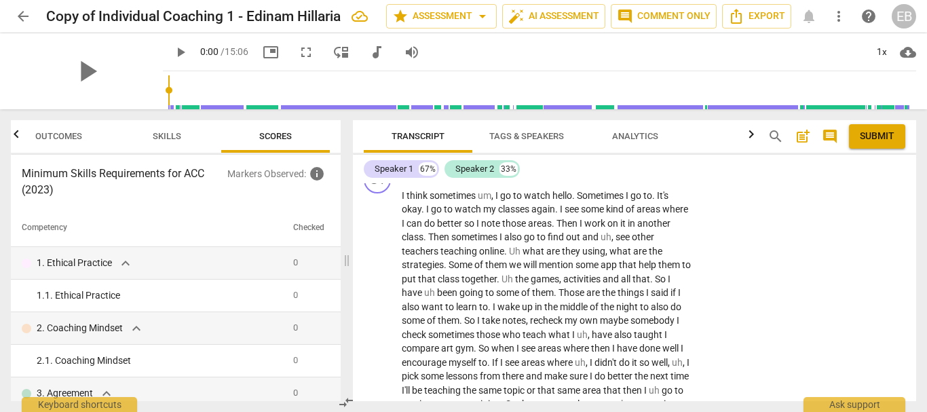
click at [175, 136] on span "Skills" at bounding box center [167, 136] width 28 height 10
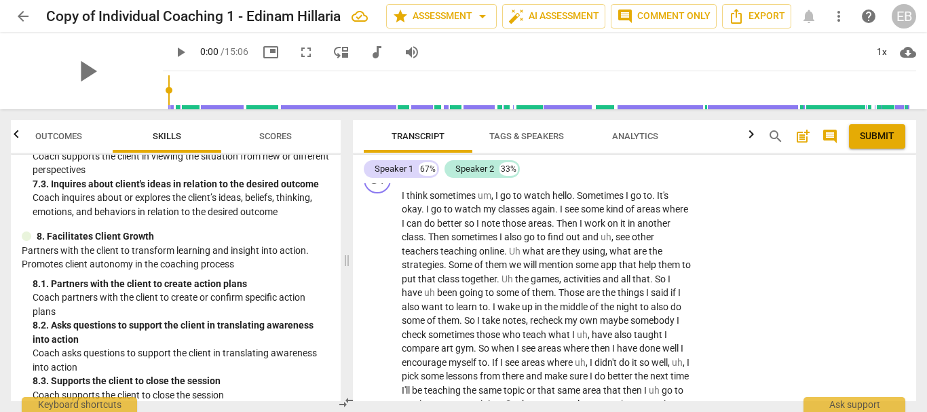
scroll to position [1118, 0]
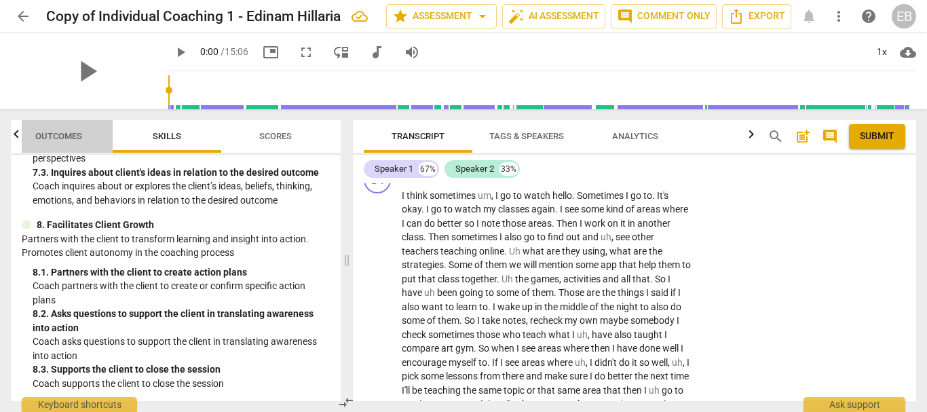
click at [67, 129] on span "Outcomes" at bounding box center [58, 137] width 79 height 18
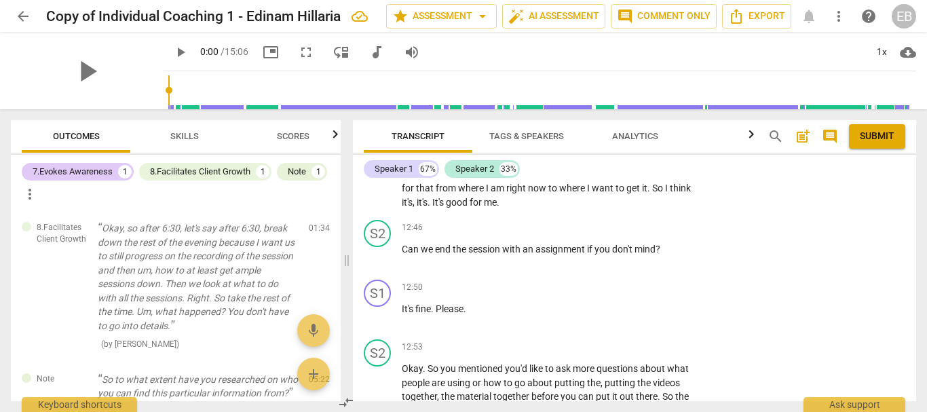
scroll to position [2621, 0]
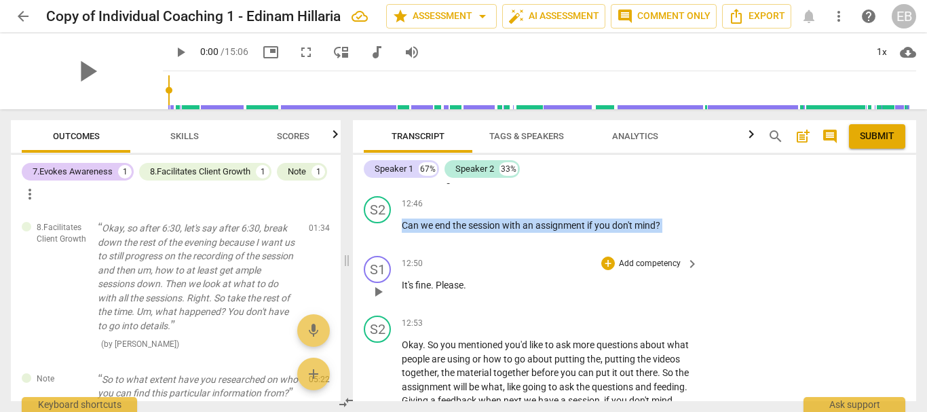
drag, startPoint x: 402, startPoint y: 235, endPoint x: 690, endPoint y: 267, distance: 290.1
click at [690, 267] on div "S1 play_arrow pause 00:00 + Add competency keyboard_arrow_right From that and u…" at bounding box center [634, 292] width 563 height 218
click at [609, 270] on div "+" at bounding box center [608, 263] width 14 height 14
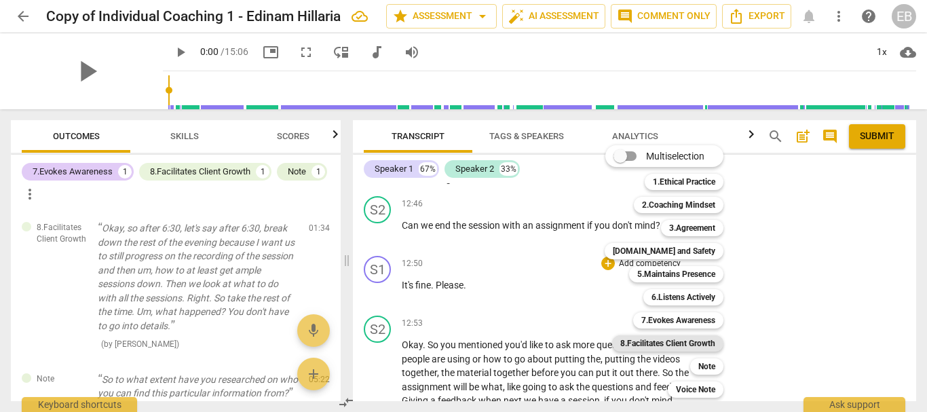
click at [697, 343] on b "8.Facilitates Client Growth" at bounding box center [667, 343] width 95 height 16
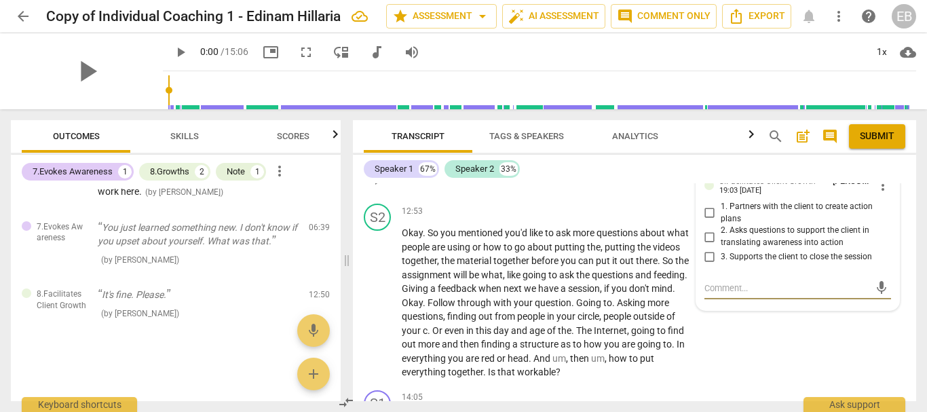
scroll to position [2709, 0]
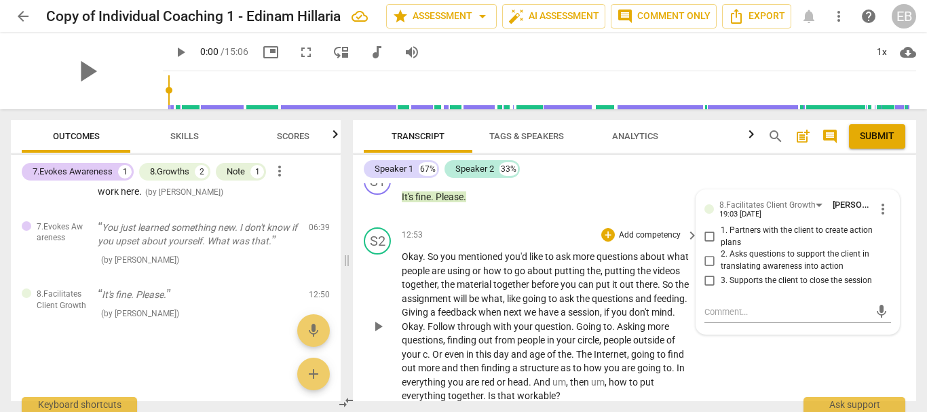
click at [732, 350] on div "S2 play_arrow pause 12:53 + Add competency keyboard_arrow_right Okay . So you m…" at bounding box center [634, 315] width 563 height 187
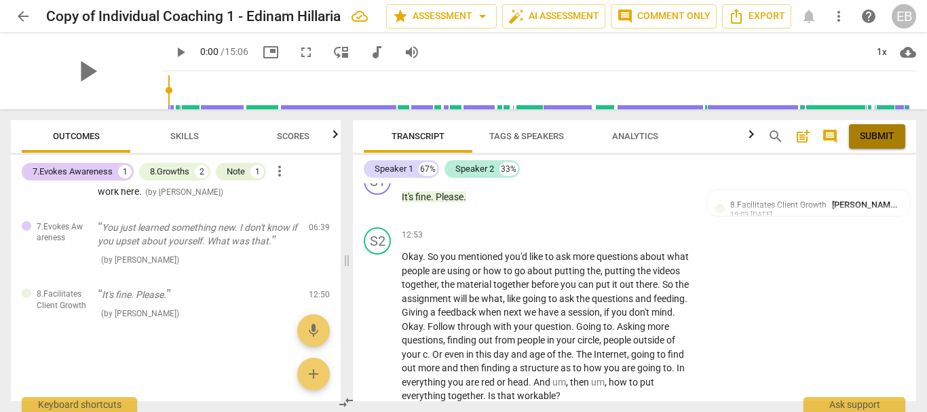
click at [888, 144] on button "Submit" at bounding box center [877, 136] width 56 height 24
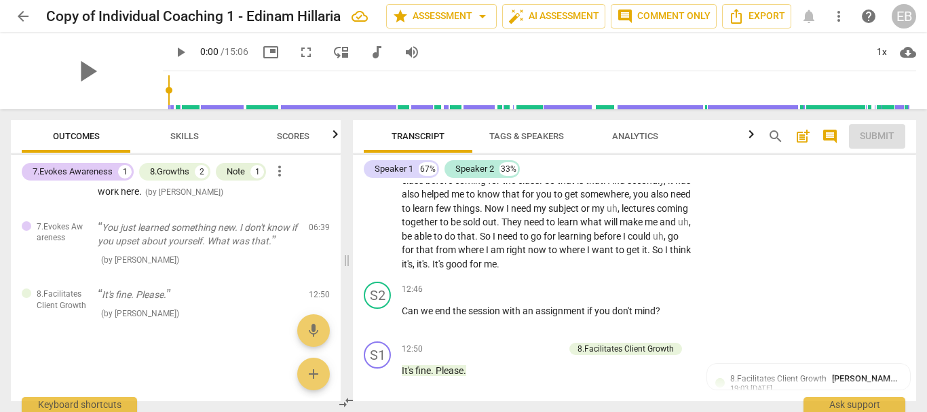
scroll to position [2505, 0]
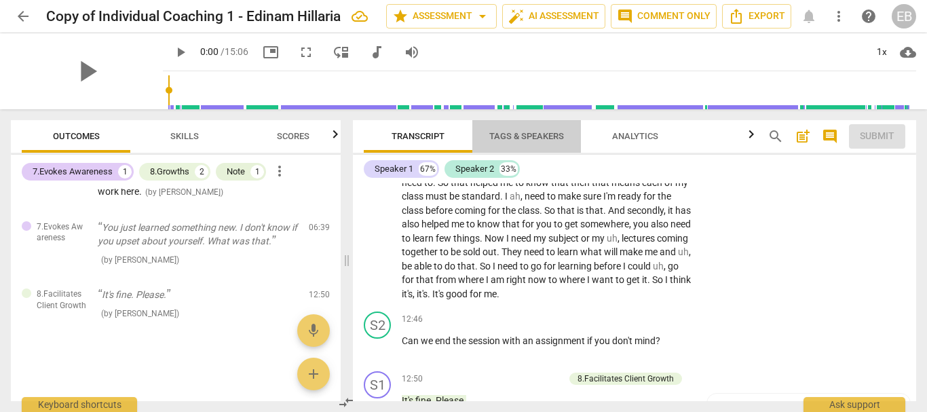
click at [537, 134] on span "Tags & Speakers" at bounding box center [526, 136] width 75 height 10
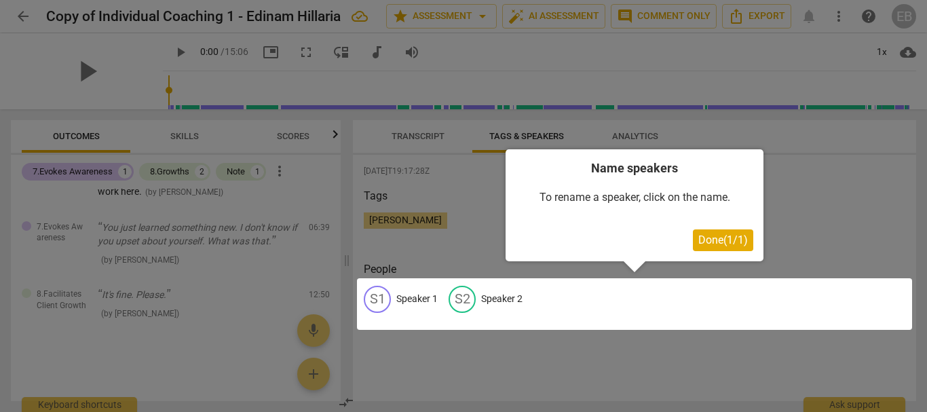
click at [716, 239] on span "Done ( 1 / 1 )" at bounding box center [723, 239] width 50 height 13
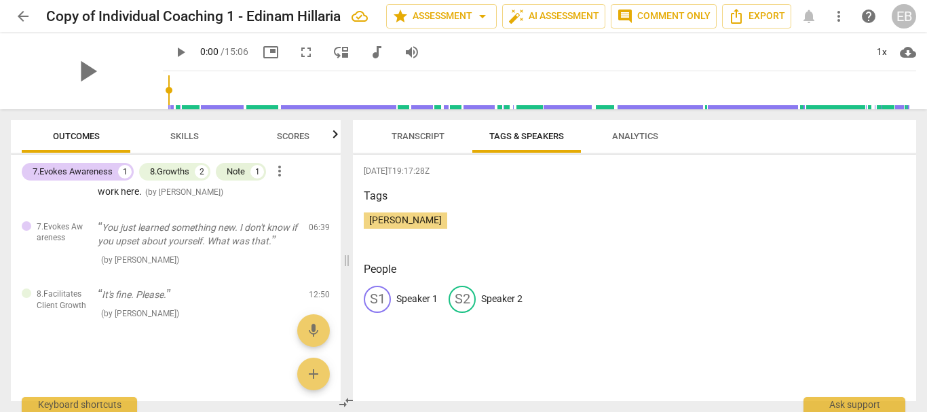
click at [625, 139] on span "Analytics" at bounding box center [635, 136] width 46 height 10
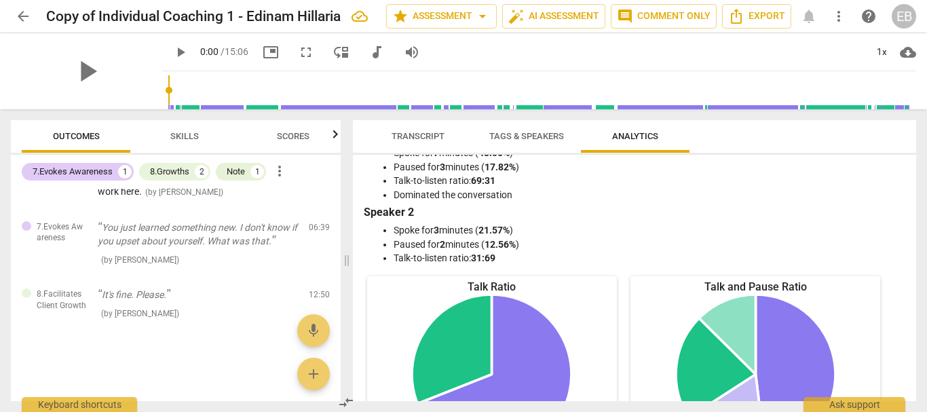
scroll to position [0, 0]
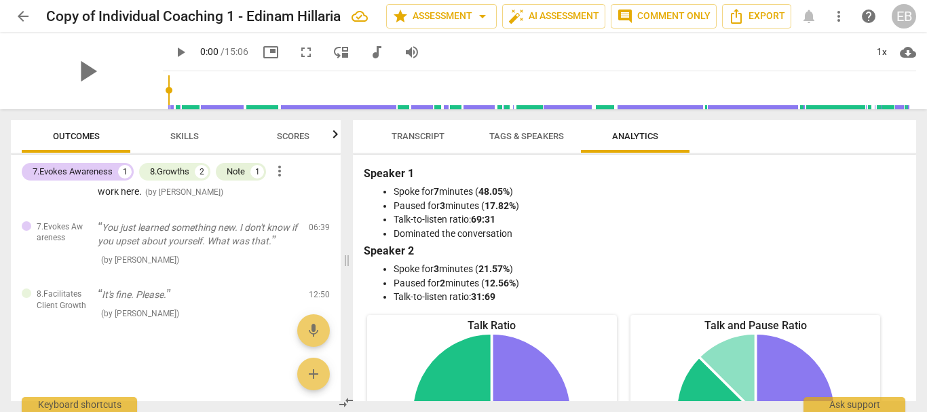
click at [294, 140] on span "Scores" at bounding box center [293, 136] width 33 height 10
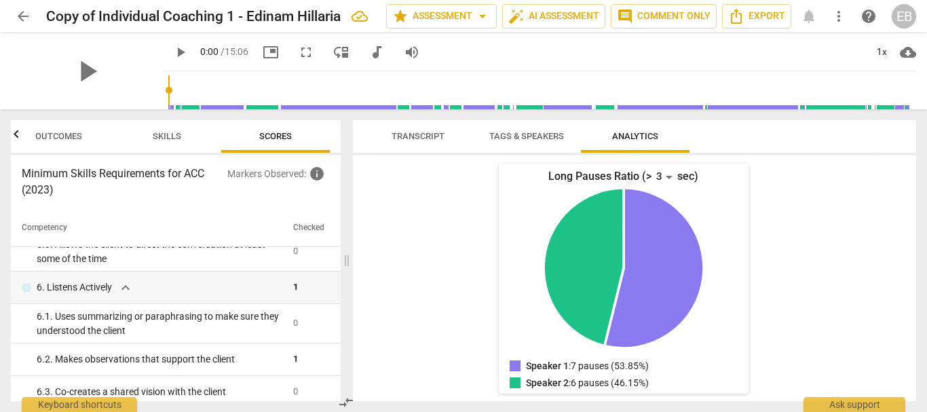
scroll to position [831, 0]
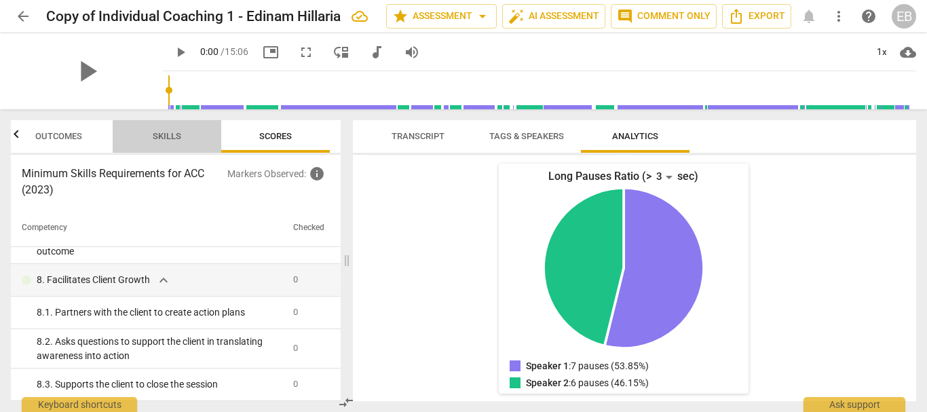
click at [167, 140] on span "Skills" at bounding box center [167, 136] width 28 height 10
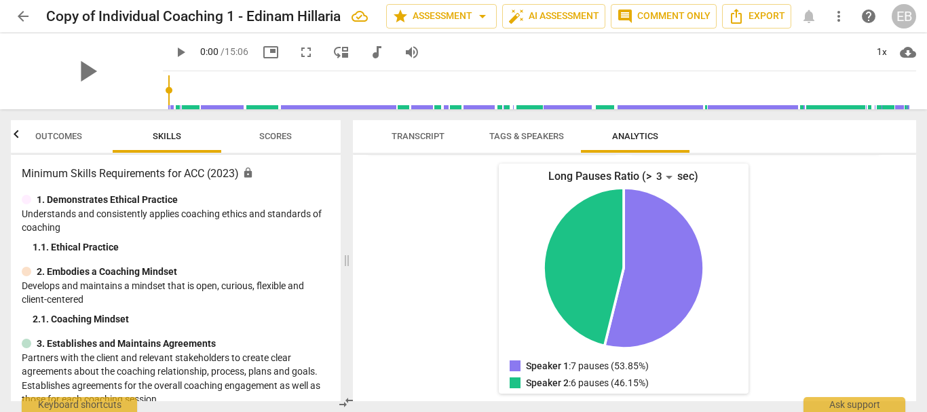
click at [54, 131] on span "Outcomes" at bounding box center [58, 136] width 47 height 10
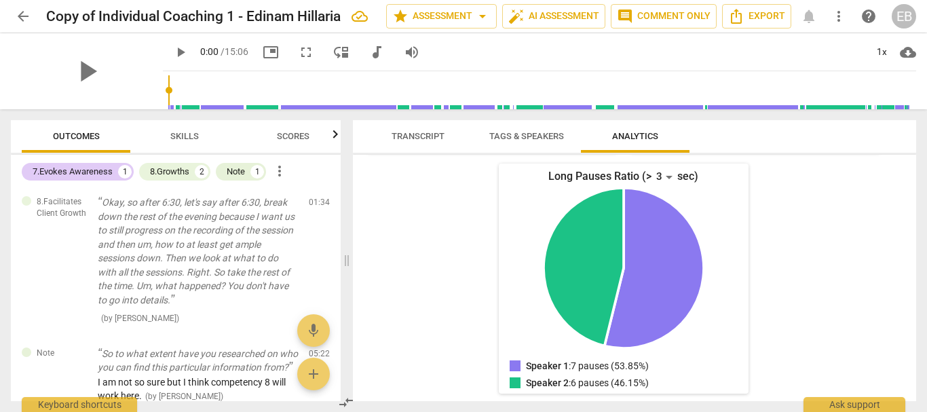
scroll to position [0, 0]
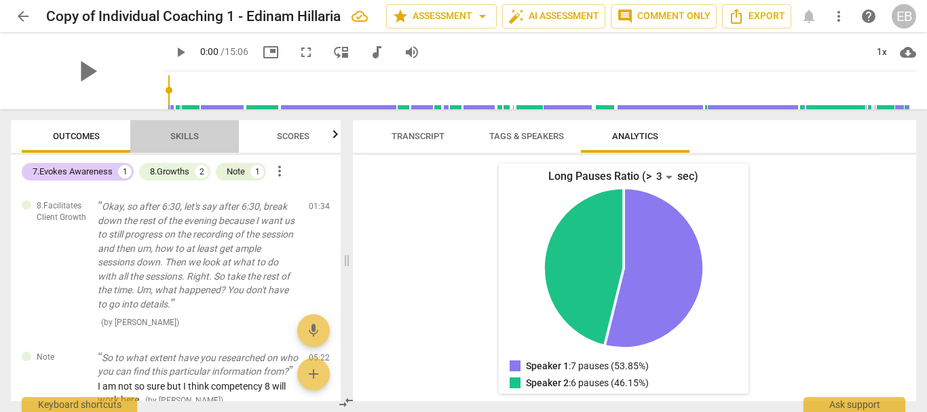
click at [201, 139] on span "Skills" at bounding box center [184, 137] width 61 height 18
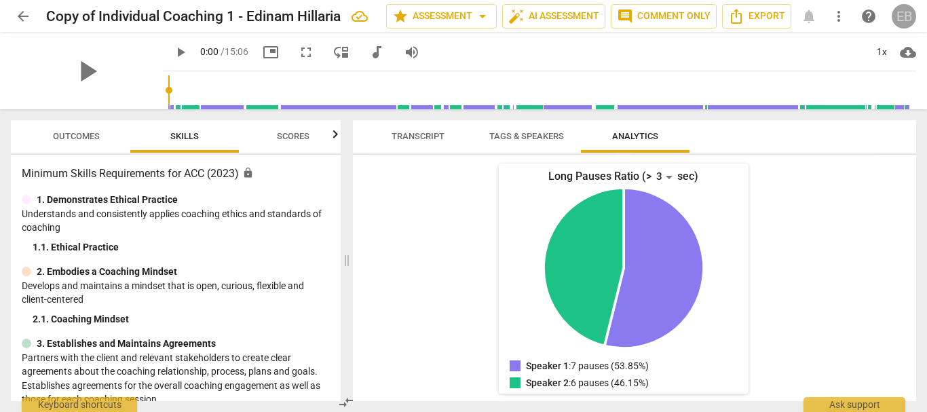
click at [900, 22] on div "EB" at bounding box center [903, 16] width 24 height 24
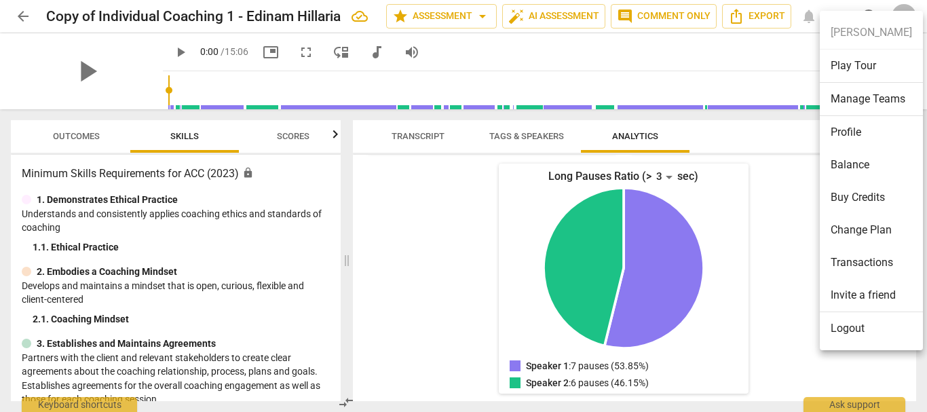
click at [758, 219] on div at bounding box center [463, 206] width 927 height 412
